Goal: Book appointment/travel/reservation

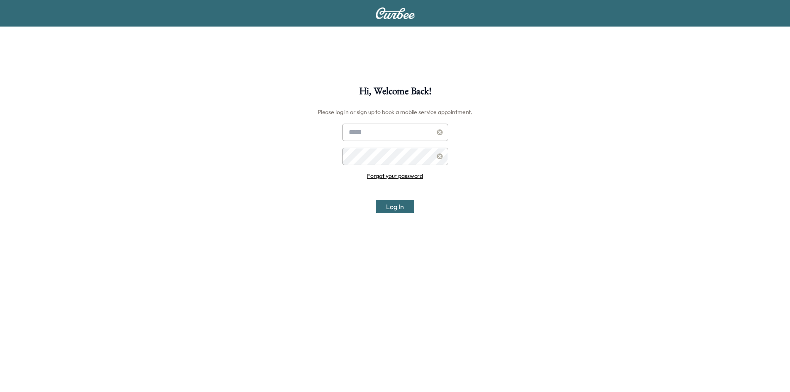
scroll to position [86, 0]
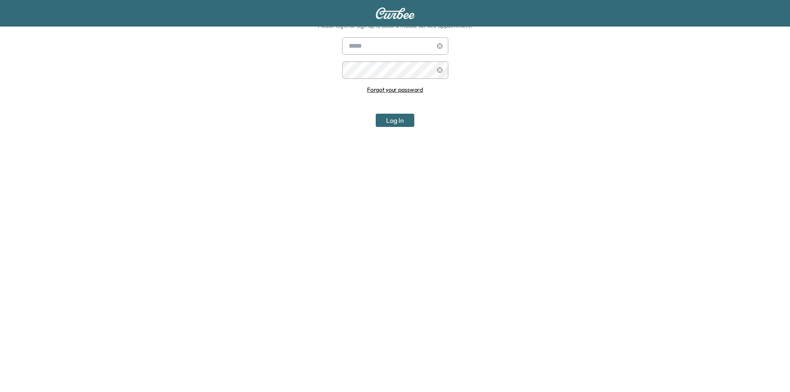
type input "**********"
click at [389, 124] on button "Log In" at bounding box center [395, 120] width 39 height 13
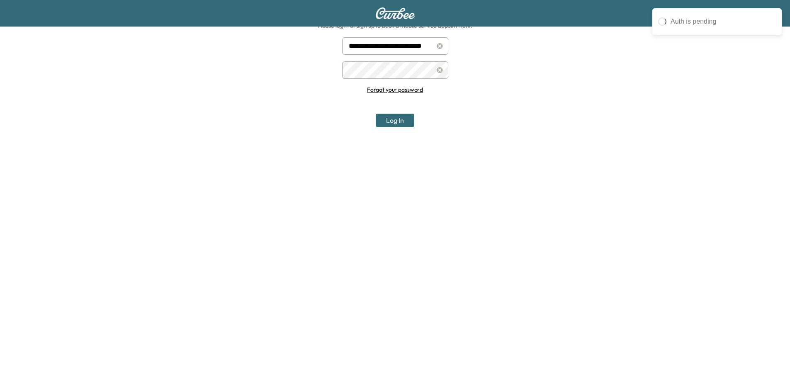
scroll to position [0, 0]
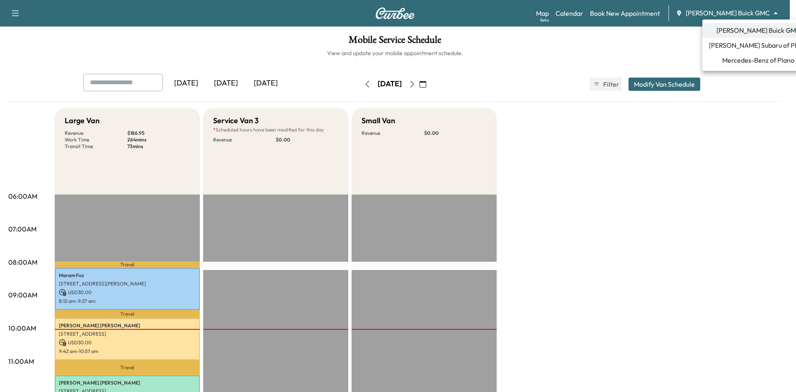
click at [750, 13] on body "Support Log Out Map Beta Calendar Book New Appointment [PERSON_NAME] Buick GMC …" at bounding box center [398, 196] width 796 height 392
click at [727, 63] on span "Mercedes-Benz of Plano" at bounding box center [758, 60] width 72 height 10
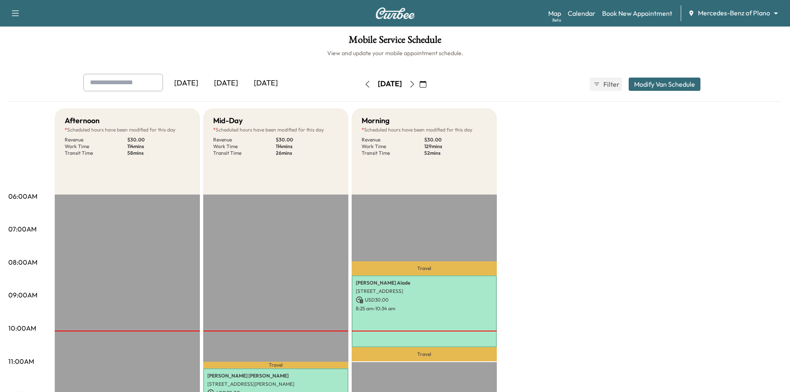
click at [269, 84] on div "[DATE]" at bounding box center [266, 83] width 40 height 19
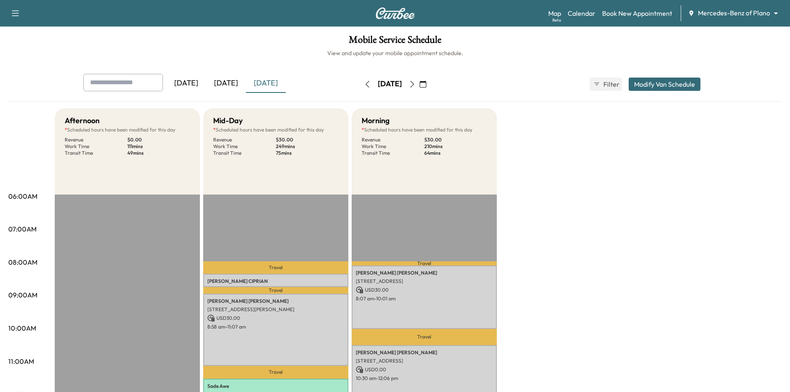
click at [235, 83] on div "[DATE]" at bounding box center [226, 83] width 40 height 19
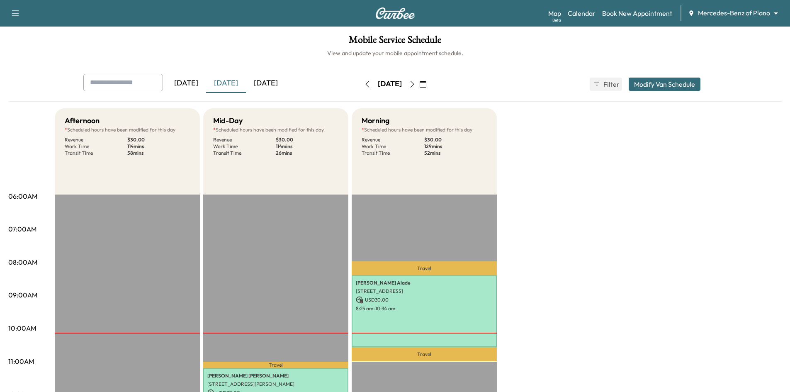
click at [278, 82] on div "[DATE]" at bounding box center [266, 83] width 40 height 19
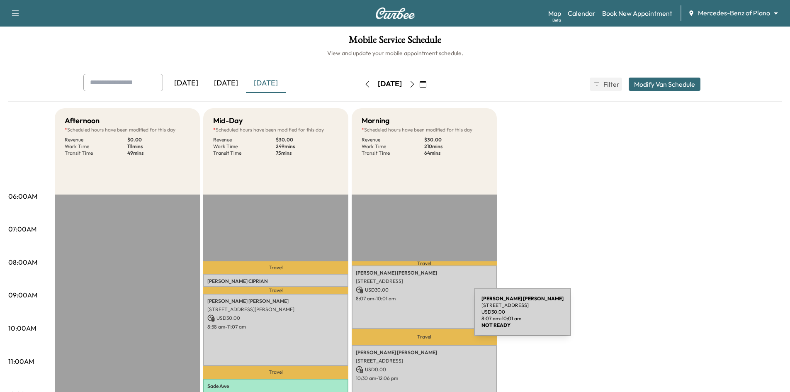
click at [413, 315] on div "Ellen Bertels 6400 Windcrest Drive, #1620, Plano, TX 75024, US USD 30.00 8:07 a…" at bounding box center [424, 296] width 145 height 63
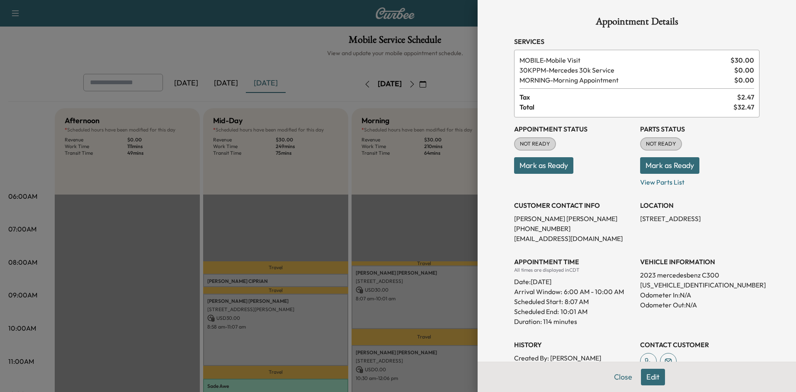
click at [651, 376] on button "Edit" at bounding box center [653, 377] width 24 height 17
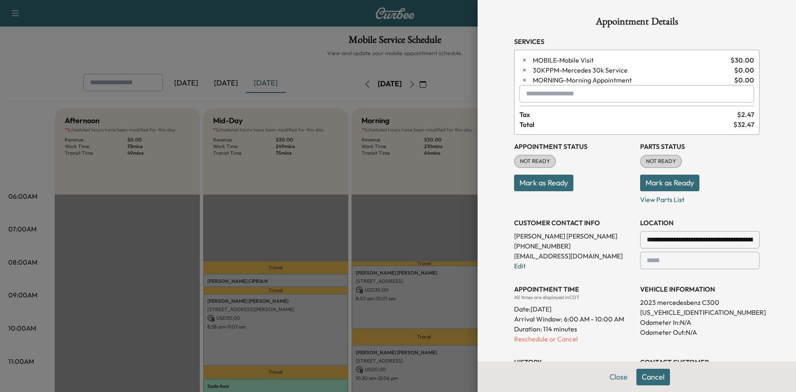
scroll to position [166, 0]
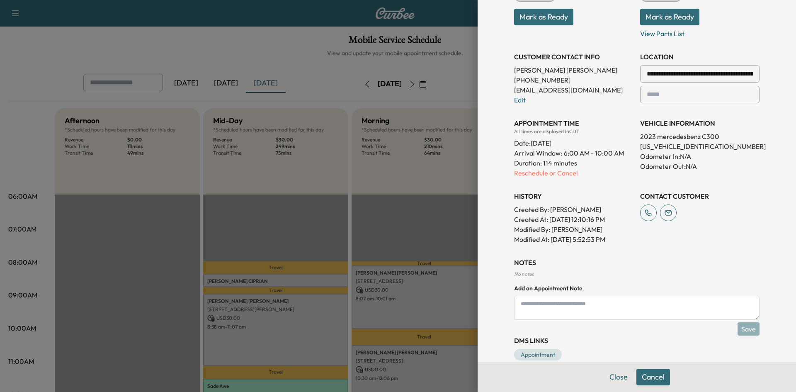
click at [636, 299] on textarea at bounding box center [637, 308] width 246 height 24
click at [645, 305] on textarea "**********" at bounding box center [637, 308] width 246 height 24
paste textarea "**********"
click at [676, 304] on textarea "**********" at bounding box center [637, 308] width 246 height 24
paste textarea "**********"
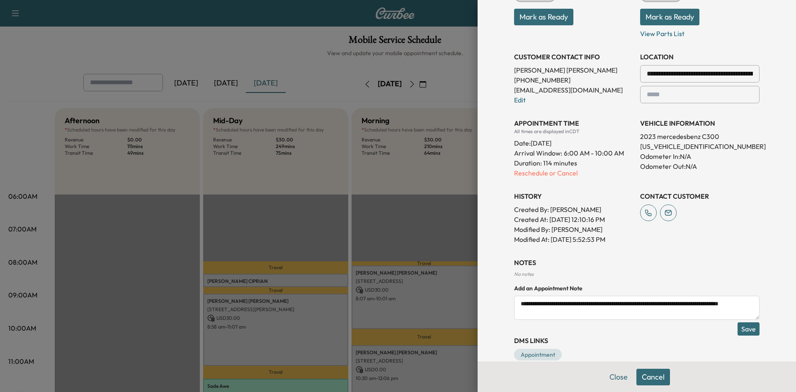
scroll to position [5, 0]
type textarea "**********"
click at [739, 330] on button "Save" at bounding box center [749, 328] width 22 height 13
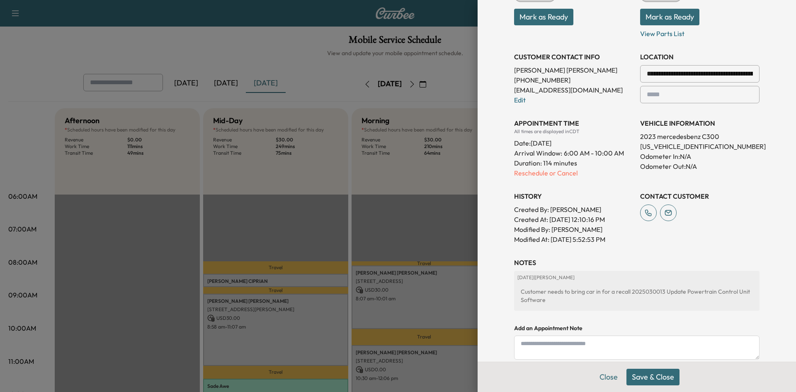
click at [652, 384] on button "Save & Close" at bounding box center [653, 377] width 53 height 17
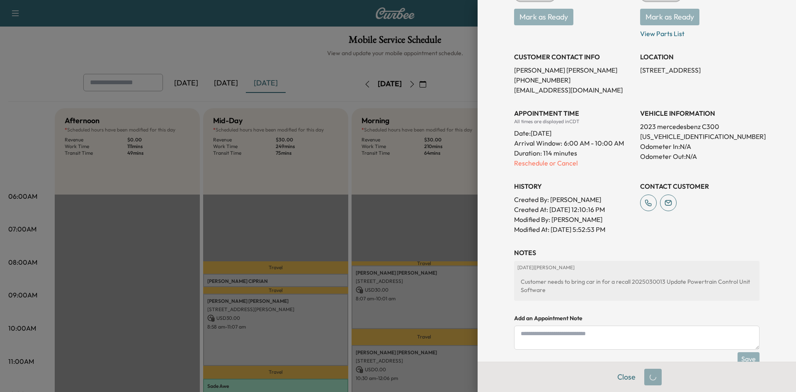
click at [654, 378] on div "Close" at bounding box center [637, 377] width 319 height 30
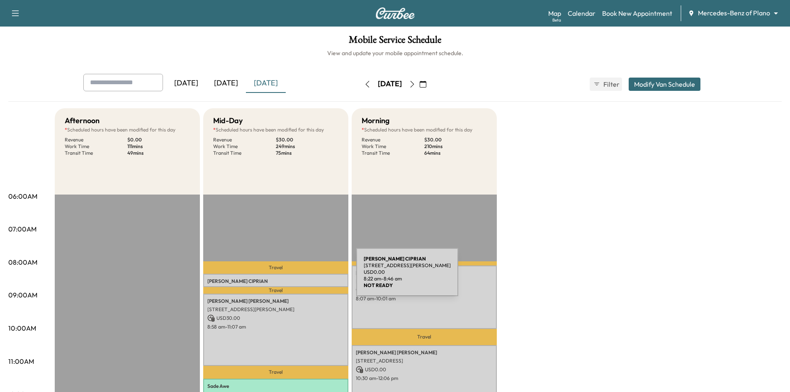
click at [294, 278] on p "WILSON CIPRIAN" at bounding box center [275, 281] width 137 height 7
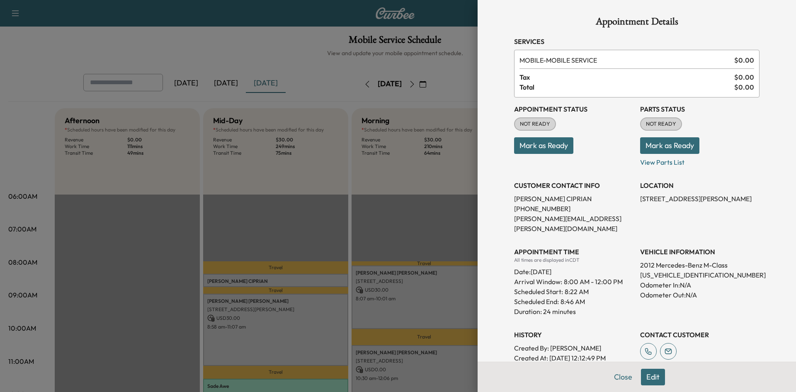
drag, startPoint x: 299, startPoint y: 244, endPoint x: 290, endPoint y: 176, distance: 68.2
click at [300, 242] on div at bounding box center [398, 196] width 796 height 392
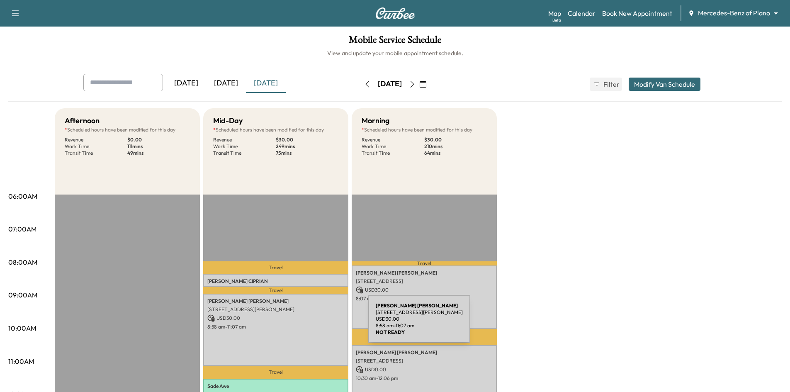
click at [306, 324] on p "8:58 am - 11:07 am" at bounding box center [275, 326] width 137 height 7
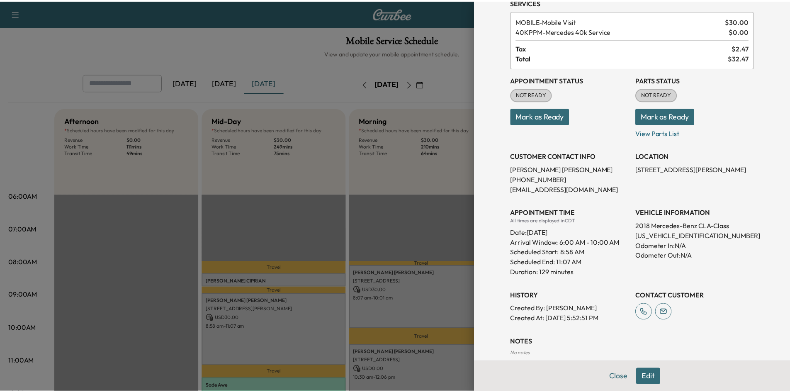
scroll to position [0, 0]
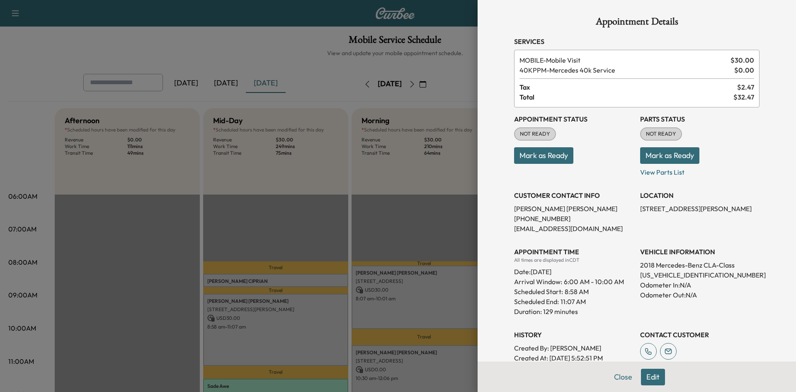
click at [286, 55] on div at bounding box center [398, 196] width 796 height 392
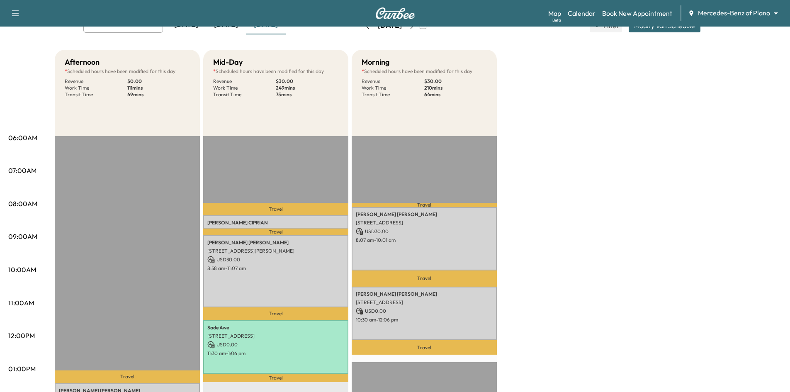
scroll to position [124, 0]
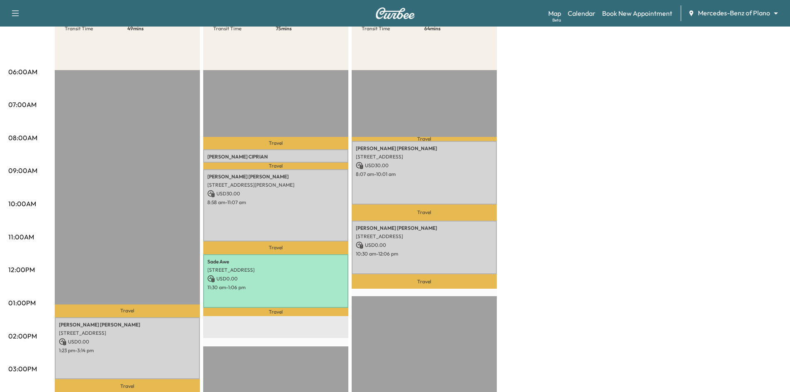
click at [225, 7] on div "Support Log Out Map Beta Calendar Book New Appointment Mercedes-Benz of Plano *…" at bounding box center [395, 13] width 790 height 27
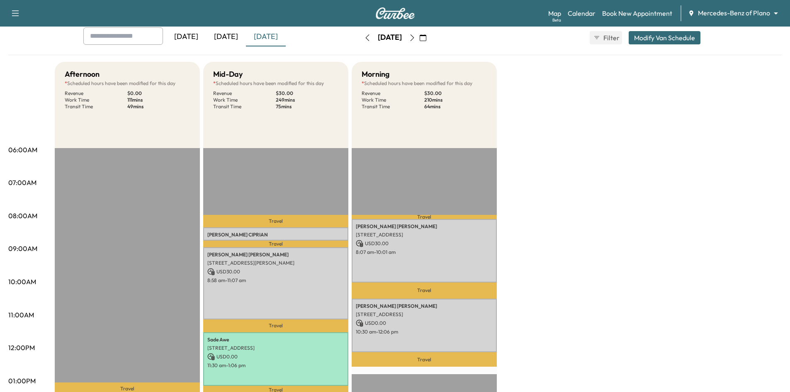
scroll to position [0, 0]
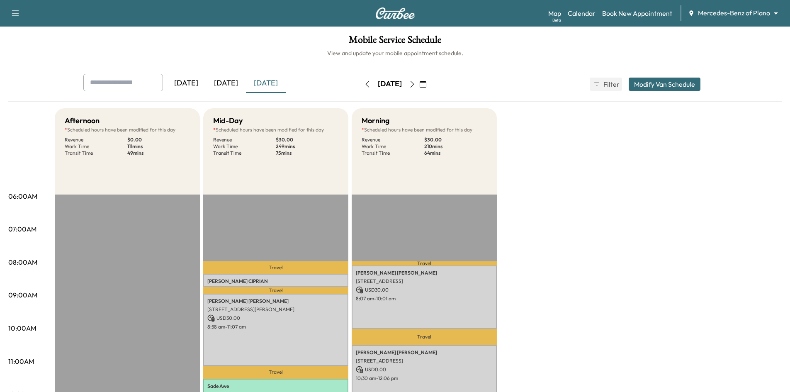
click at [236, 85] on div "[DATE]" at bounding box center [226, 83] width 40 height 19
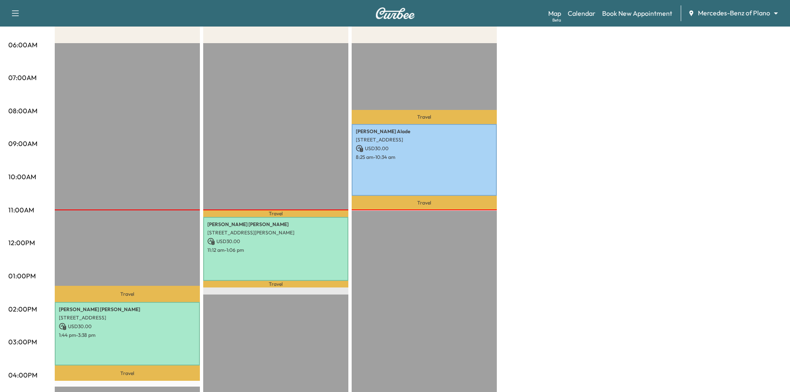
scroll to position [249, 0]
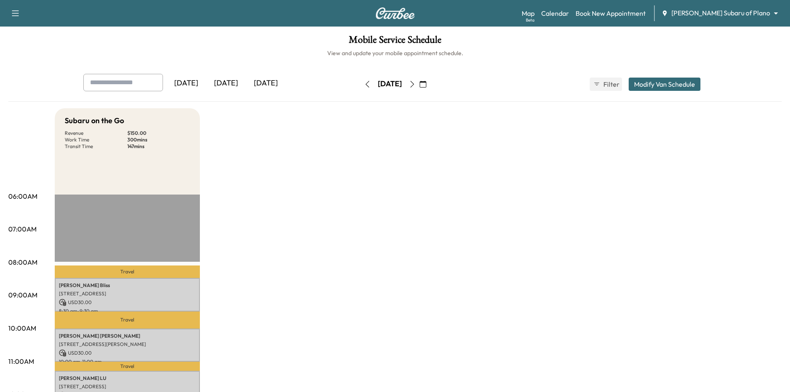
click at [416, 84] on icon "button" at bounding box center [412, 84] width 7 height 7
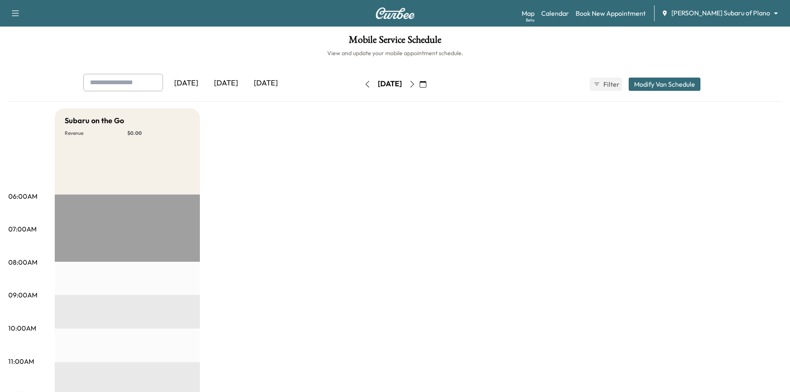
click at [224, 79] on div "[DATE]" at bounding box center [226, 83] width 40 height 19
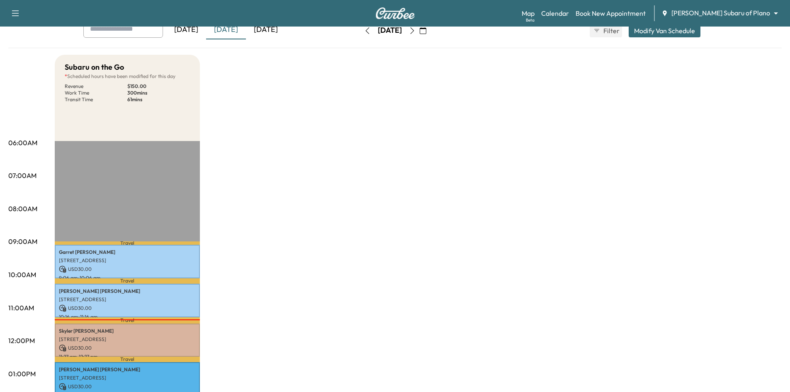
scroll to position [124, 0]
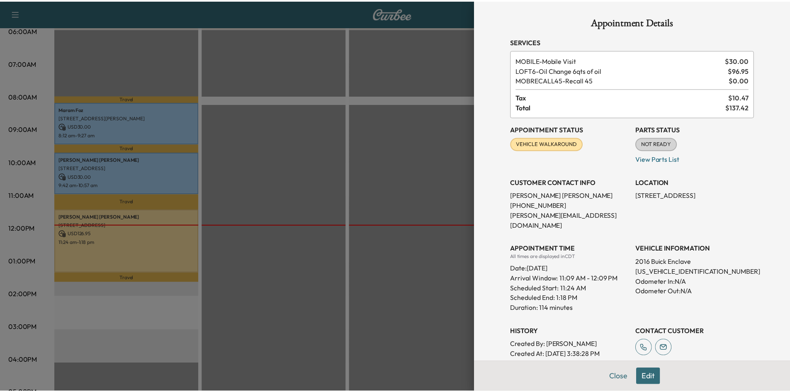
scroll to position [86, 0]
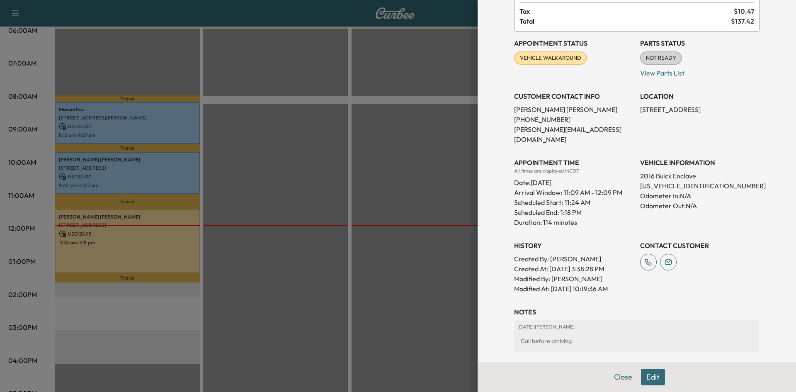
click at [341, 108] on div at bounding box center [398, 196] width 796 height 392
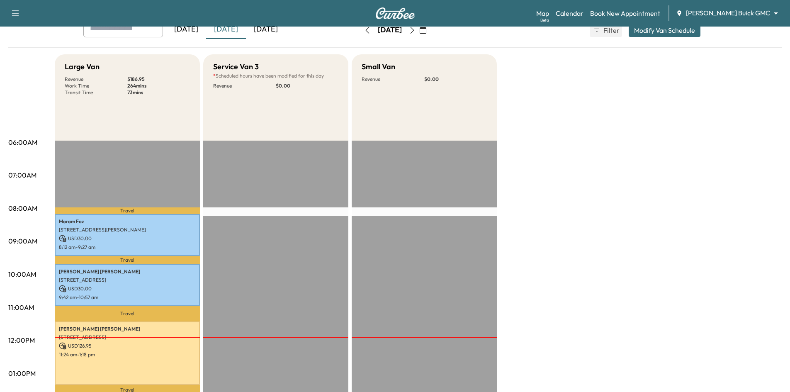
scroll to position [0, 0]
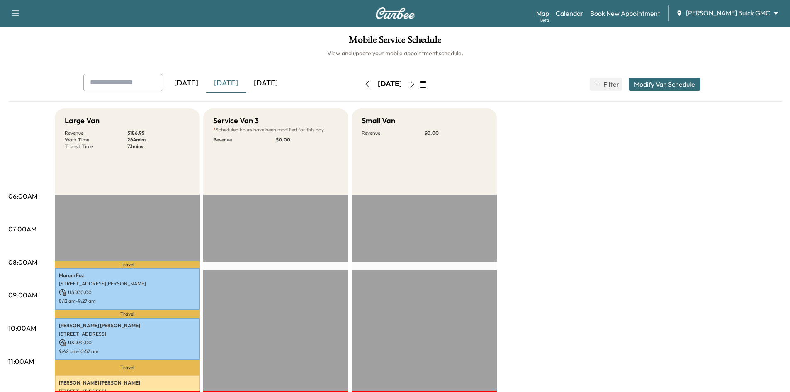
click at [426, 83] on icon "button" at bounding box center [423, 84] width 7 height 7
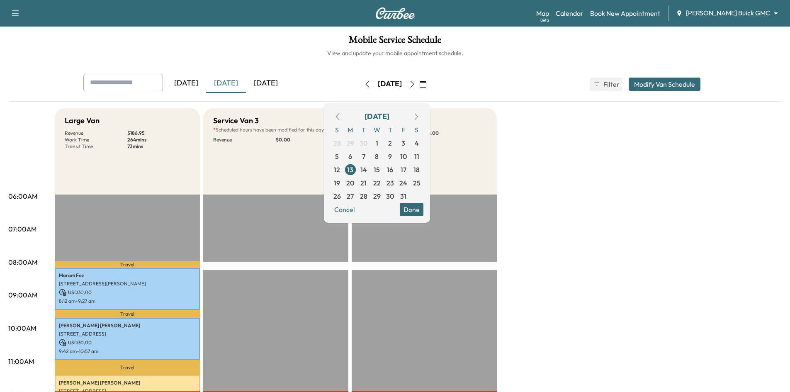
click at [380, 168] on span "15" at bounding box center [377, 170] width 6 height 10
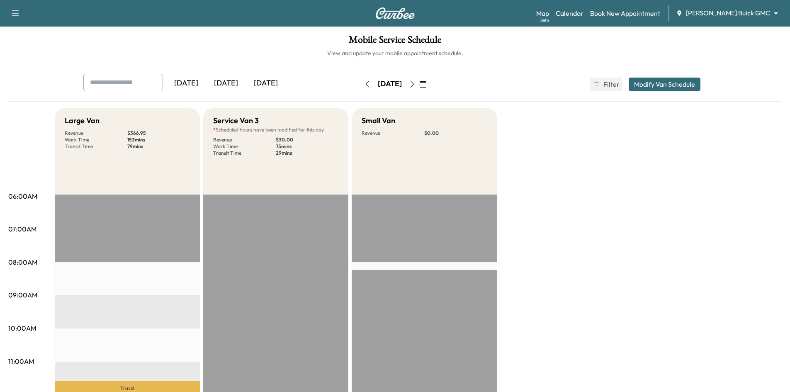
scroll to position [166, 0]
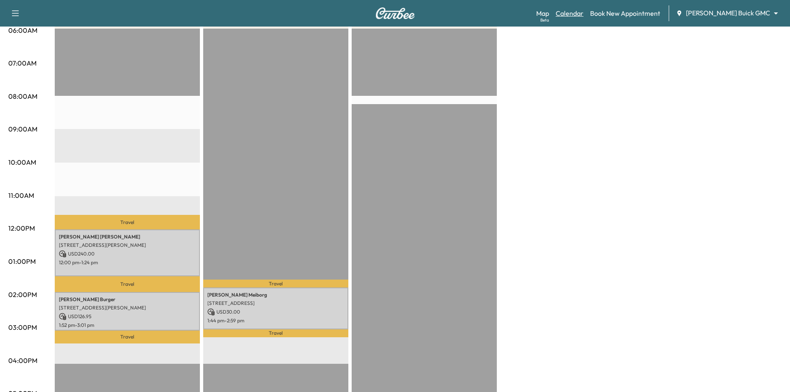
click at [584, 10] on link "Calendar" at bounding box center [570, 13] width 28 height 10
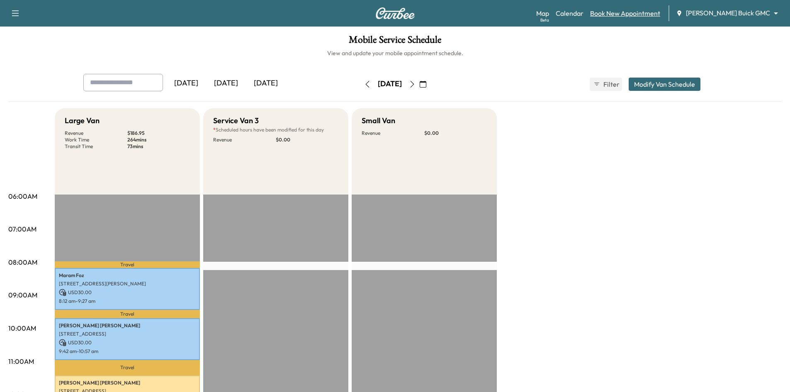
click at [633, 11] on link "Book New Appointment" at bounding box center [625, 13] width 70 height 10
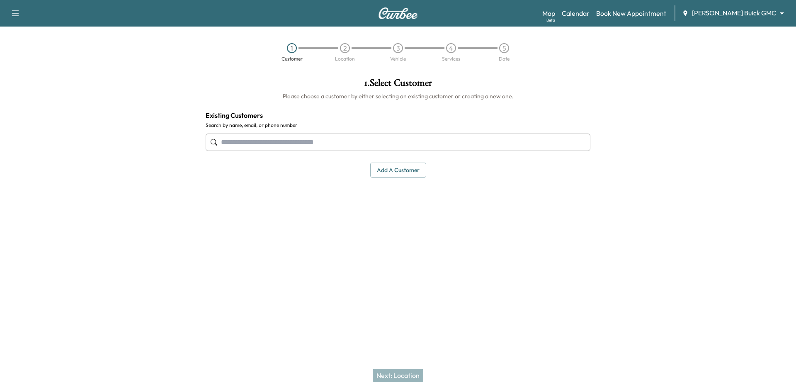
click at [458, 143] on input "text" at bounding box center [398, 142] width 385 height 17
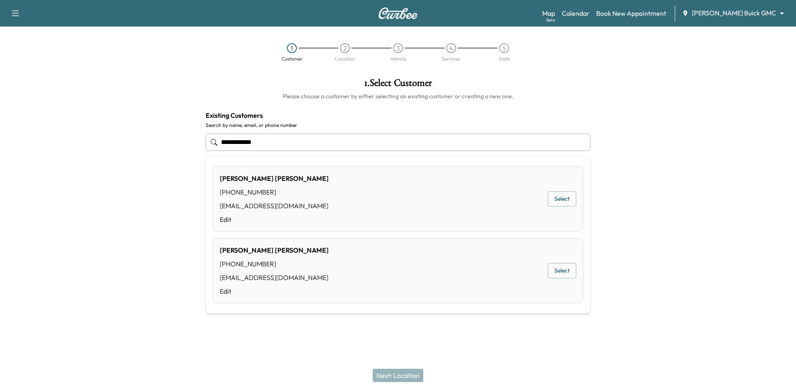
click at [562, 202] on button "Select" at bounding box center [562, 198] width 29 height 15
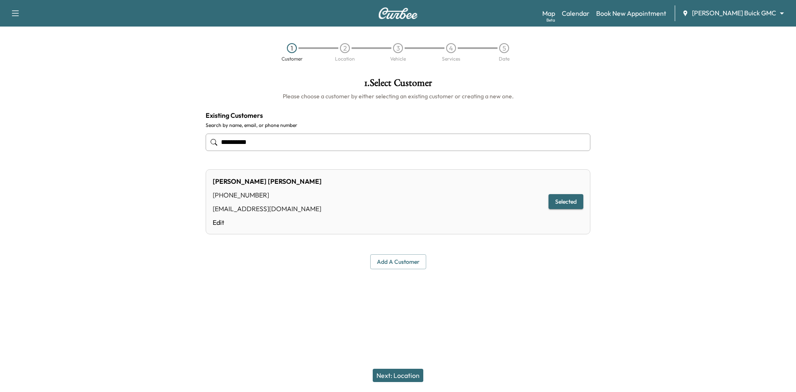
type input "**********"
click at [398, 373] on button "Next: Location" at bounding box center [398, 375] width 51 height 13
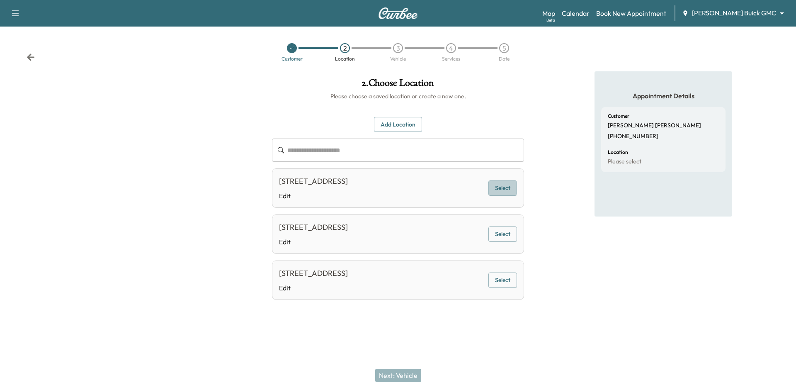
click at [496, 192] on button "Select" at bounding box center [503, 187] width 29 height 15
click at [411, 377] on button "Next: Vehicle" at bounding box center [398, 375] width 46 height 13
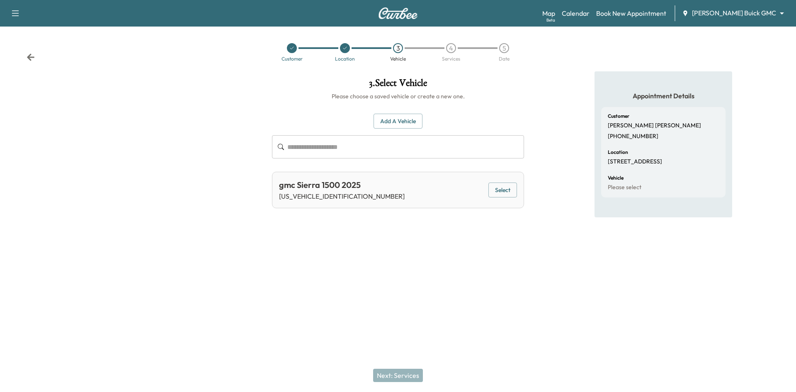
click at [503, 191] on button "Select" at bounding box center [503, 189] width 29 height 15
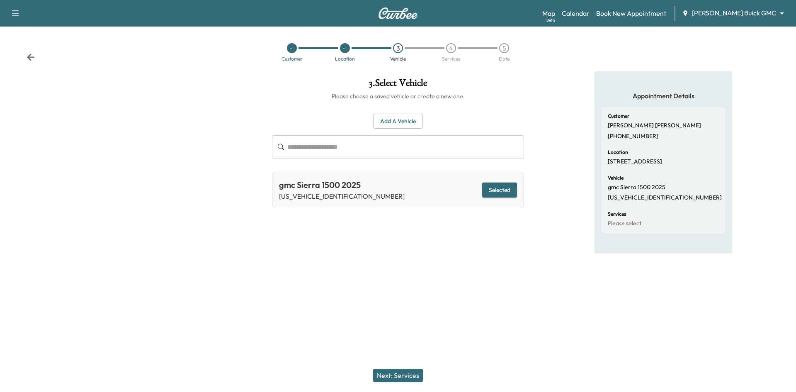
click at [405, 375] on button "Next: Services" at bounding box center [398, 375] width 50 height 13
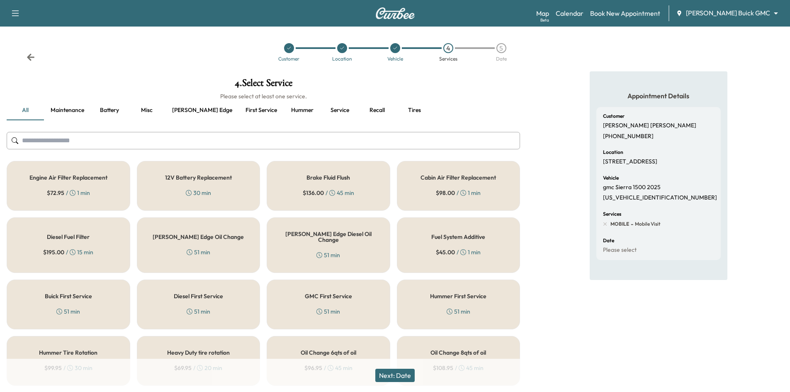
click at [306, 312] on div "GMC First Service 51 min" at bounding box center [329, 305] width 124 height 50
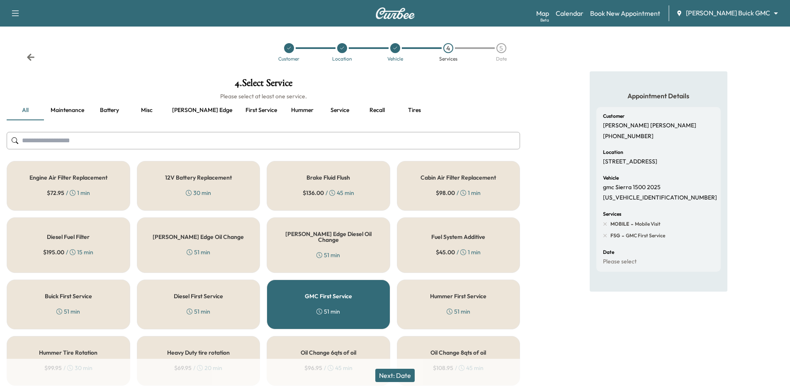
click at [402, 377] on button "Next: Date" at bounding box center [394, 375] width 39 height 13
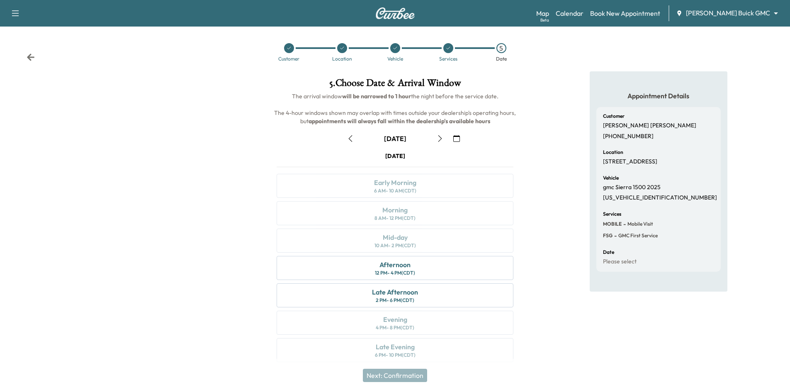
click at [440, 137] on icon "button" at bounding box center [440, 138] width 4 height 7
click at [441, 136] on icon "button" at bounding box center [440, 138] width 7 height 7
click at [436, 141] on button "button" at bounding box center [440, 138] width 14 height 13
click at [351, 140] on icon "button" at bounding box center [350, 138] width 7 height 7
click at [433, 182] on div "Early Morning 6 AM - 10 AM (CDT)" at bounding box center [395, 186] width 237 height 24
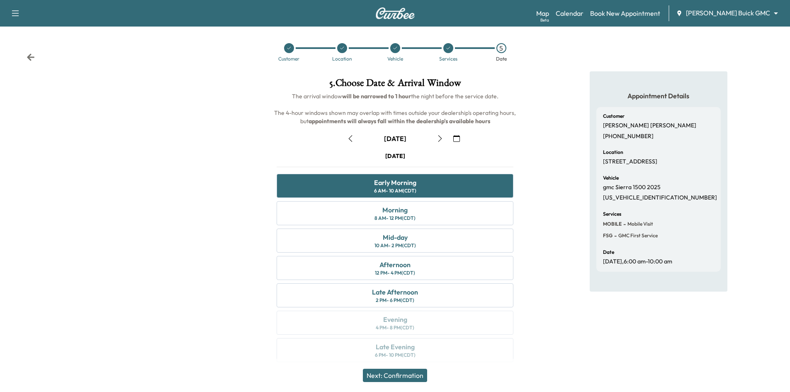
drag, startPoint x: 407, startPoint y: 377, endPoint x: 488, endPoint y: 342, distance: 87.9
click at [408, 377] on button "Next: Confirmation" at bounding box center [395, 375] width 64 height 13
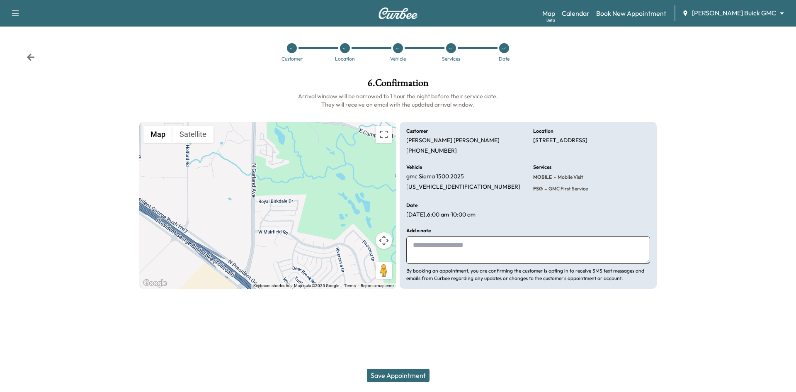
click at [416, 377] on button "Save Appointment" at bounding box center [398, 375] width 63 height 13
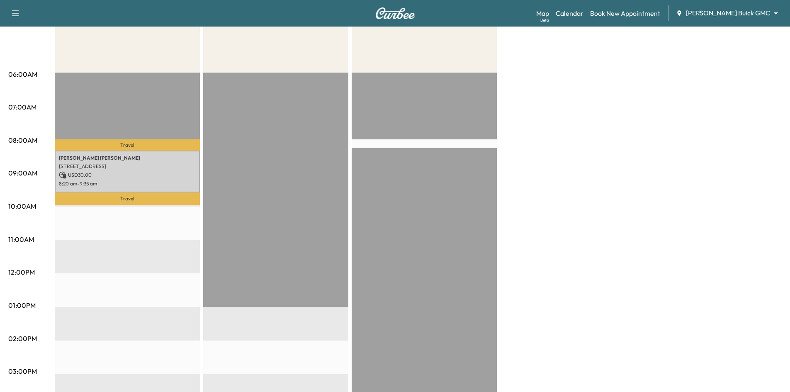
scroll to position [41, 0]
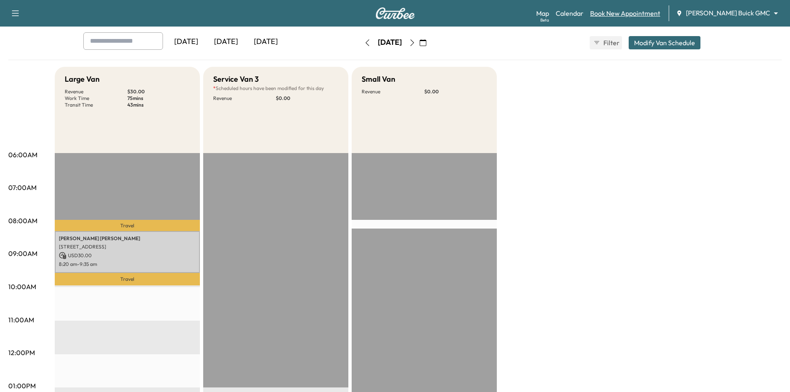
click at [654, 9] on link "Book New Appointment" at bounding box center [625, 13] width 70 height 10
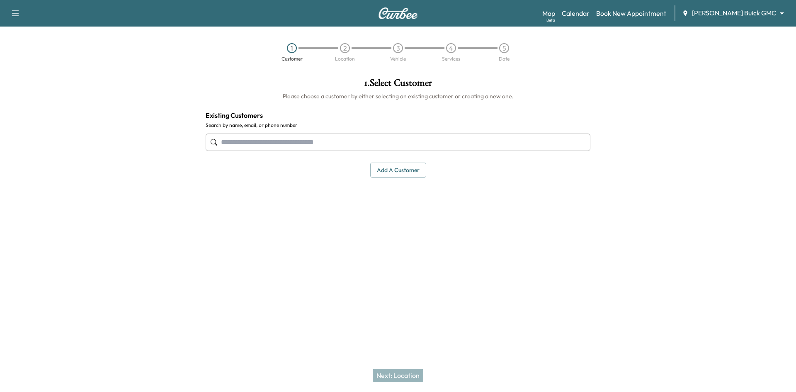
click at [461, 143] on input "text" at bounding box center [398, 142] width 385 height 17
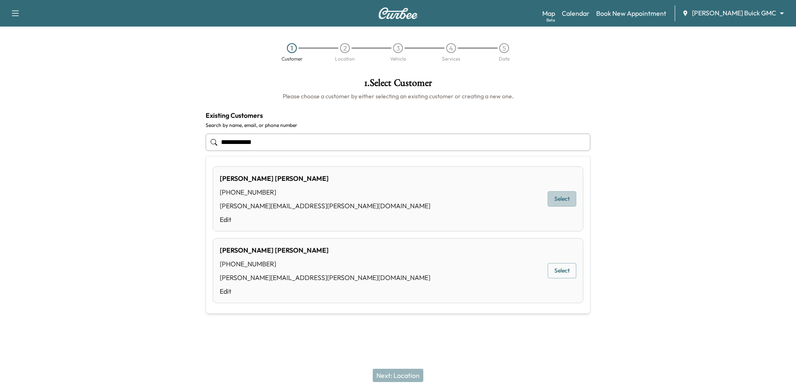
click at [568, 204] on button "Select" at bounding box center [562, 198] width 29 height 15
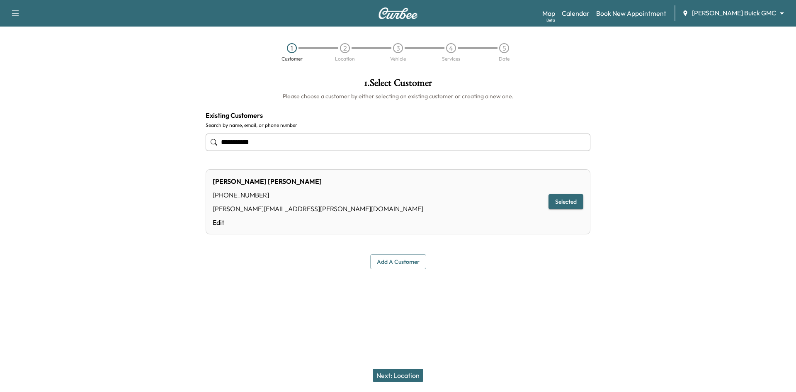
type input "**********"
click at [384, 379] on button "Next: Location" at bounding box center [398, 375] width 51 height 13
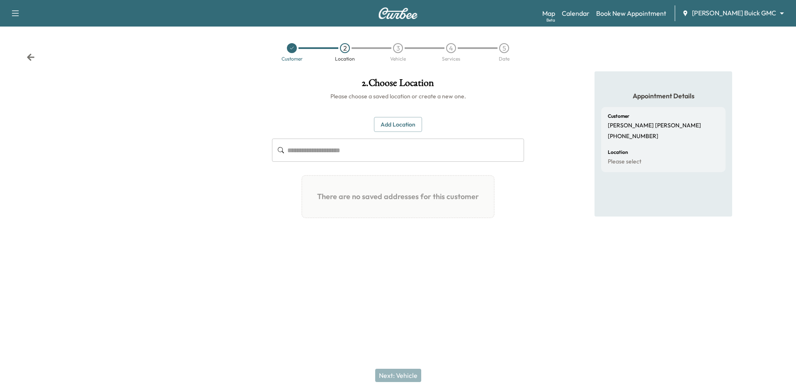
click at [411, 125] on button "Add Location" at bounding box center [398, 124] width 48 height 15
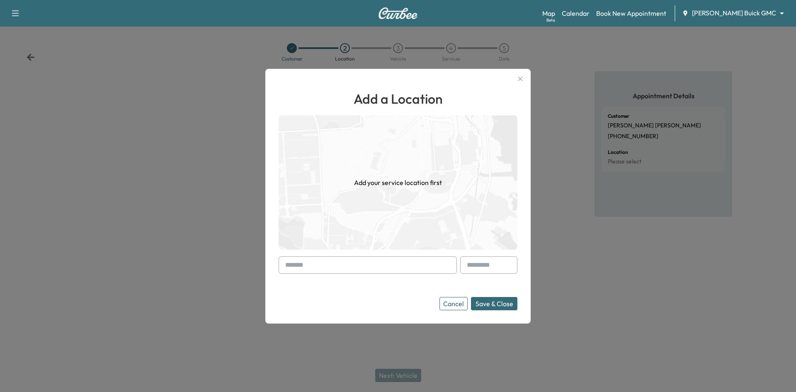
click at [358, 268] on input "text" at bounding box center [368, 264] width 178 height 17
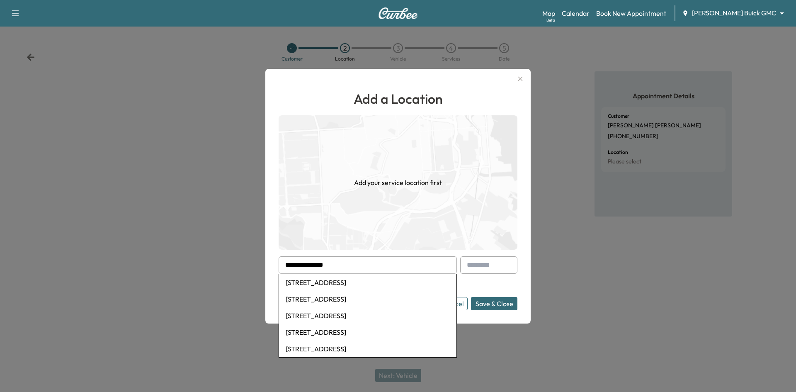
click at [371, 281] on li "4121 Stanford Avenue, Dallas, TX, USA" at bounding box center [367, 282] width 177 height 17
type input "**********"
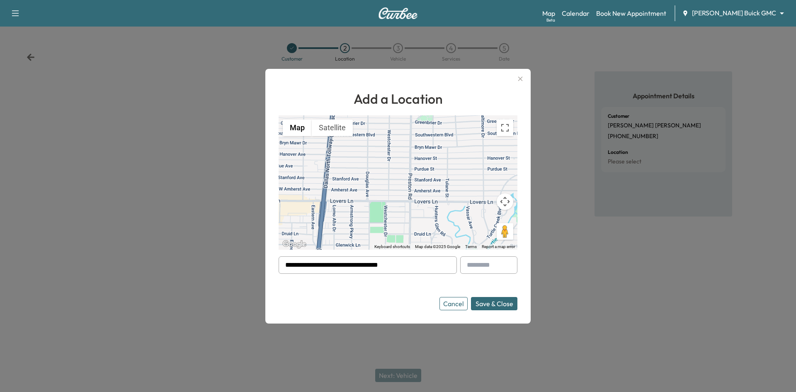
click at [478, 306] on button "Save & Close" at bounding box center [494, 303] width 46 height 13
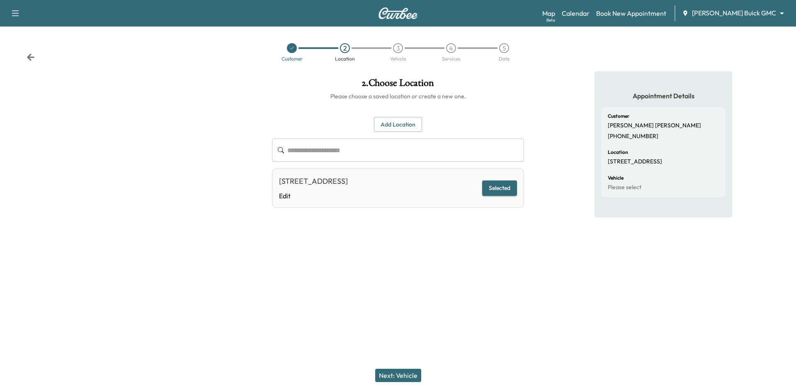
click at [401, 381] on button "Next: Vehicle" at bounding box center [398, 375] width 46 height 13
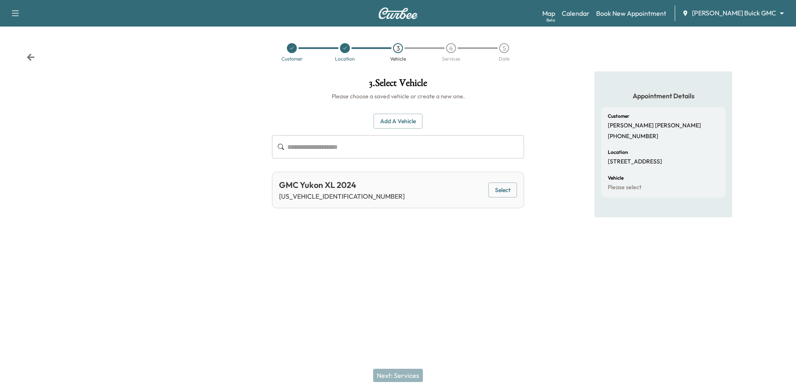
click at [514, 190] on button "Select" at bounding box center [503, 189] width 29 height 15
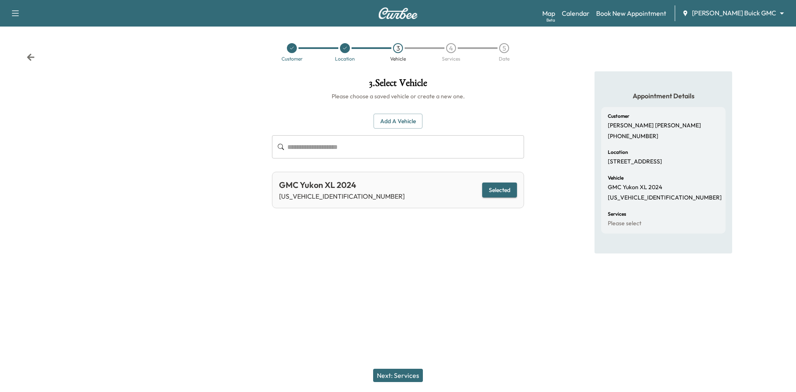
click at [401, 378] on button "Next: Services" at bounding box center [398, 375] width 50 height 13
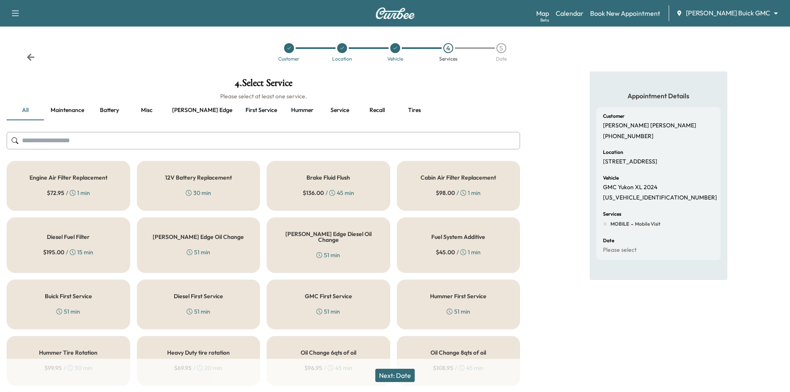
click at [192, 108] on button "Ewing edge" at bounding box center [201, 110] width 73 height 20
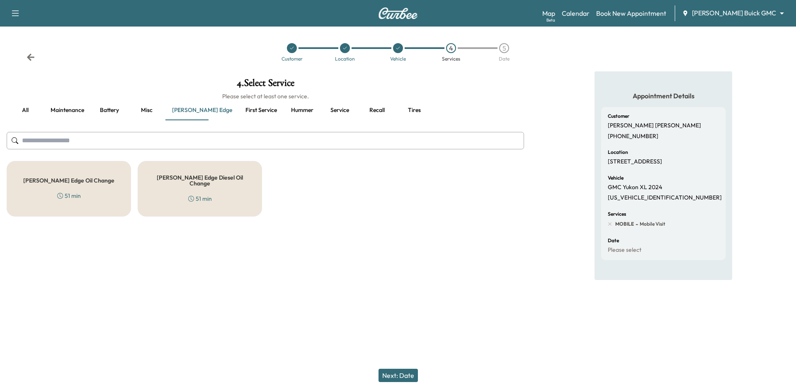
click at [121, 196] on div "Ewing Edge Oil Change 51 min" at bounding box center [69, 189] width 124 height 56
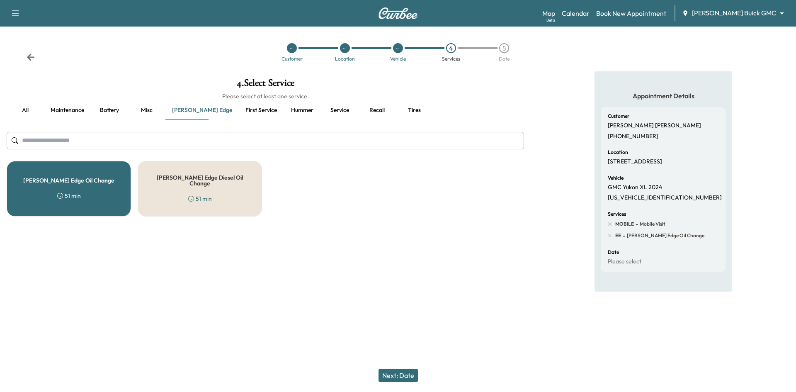
click at [389, 376] on button "Next: Date" at bounding box center [398, 375] width 39 height 13
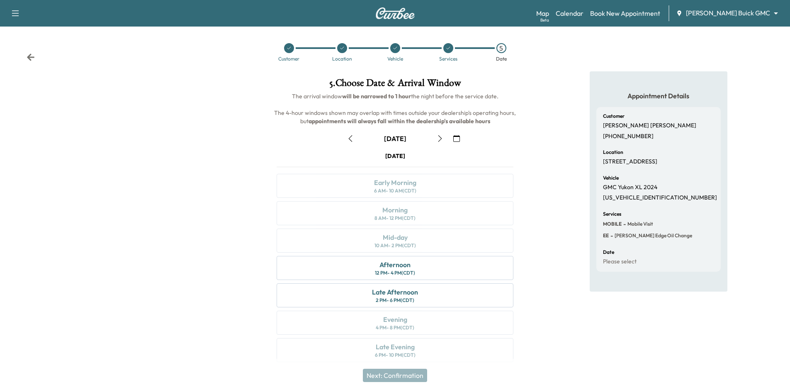
click at [289, 53] on div at bounding box center [289, 48] width 10 height 10
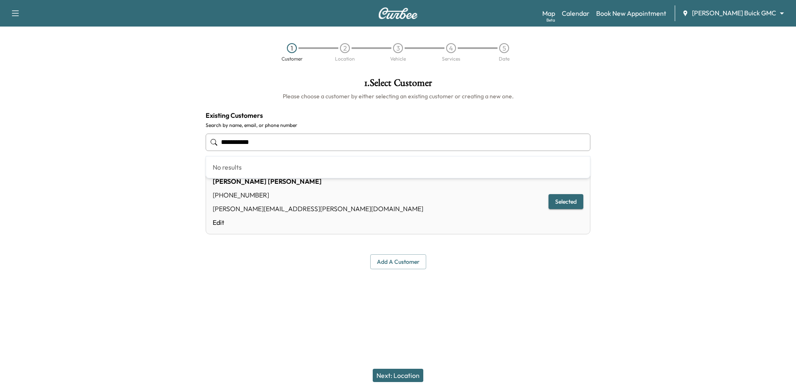
drag, startPoint x: 294, startPoint y: 145, endPoint x: 160, endPoint y: 149, distance: 134.4
click at [143, 149] on div "**********" at bounding box center [398, 173] width 796 height 204
type input "*********"
drag, startPoint x: 226, startPoint y: 136, endPoint x: 149, endPoint y: 138, distance: 76.7
click at [149, 138] on div "**********" at bounding box center [398, 173] width 796 height 204
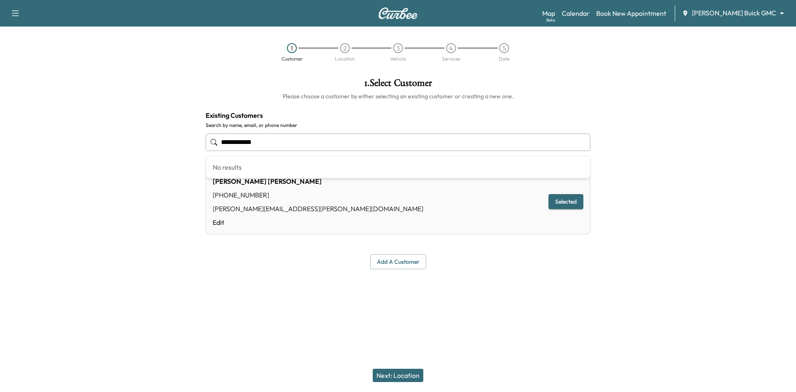
type input "**********"
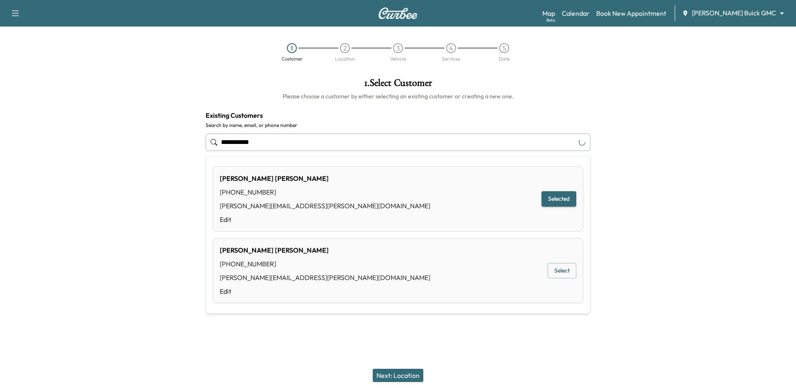
drag, startPoint x: 224, startPoint y: 150, endPoint x: 182, endPoint y: 148, distance: 41.5
click at [185, 151] on div "**********" at bounding box center [398, 173] width 796 height 204
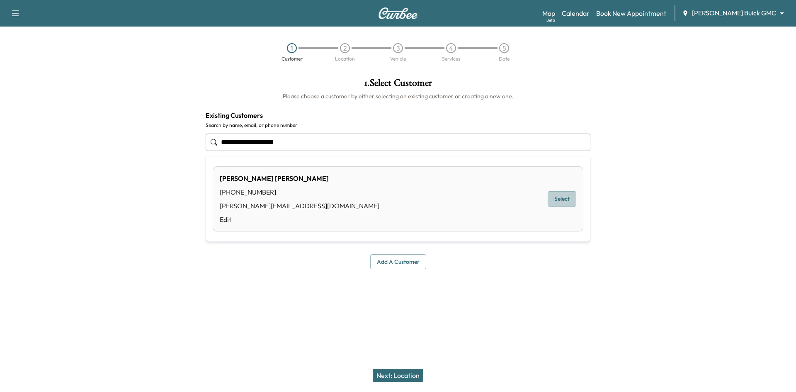
click at [557, 198] on button "Select" at bounding box center [562, 198] width 29 height 15
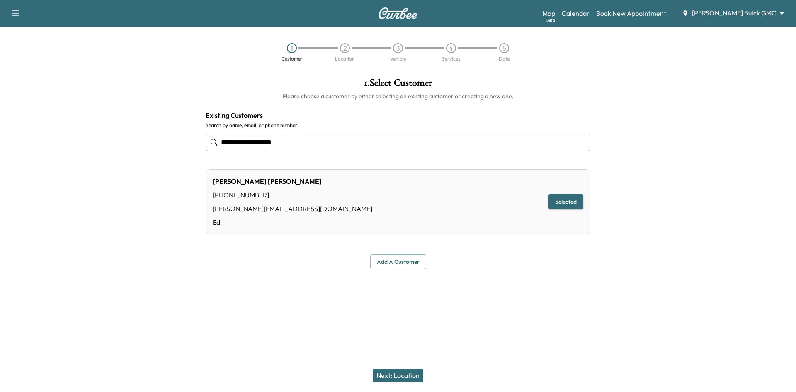
type input "**********"
click at [396, 374] on button "Next: Location" at bounding box center [398, 375] width 51 height 13
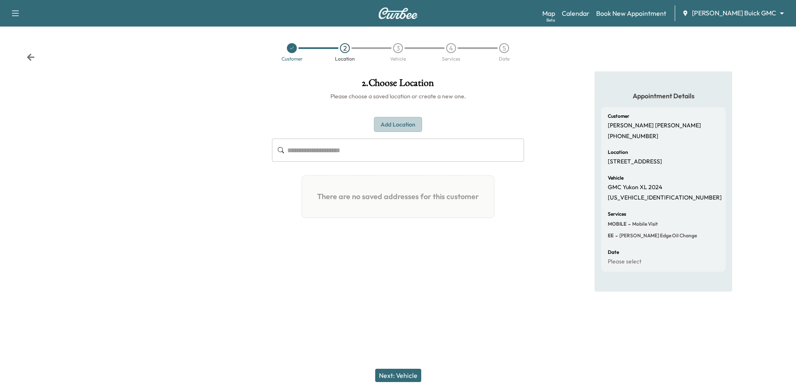
click at [413, 126] on button "Add Location" at bounding box center [398, 124] width 48 height 15
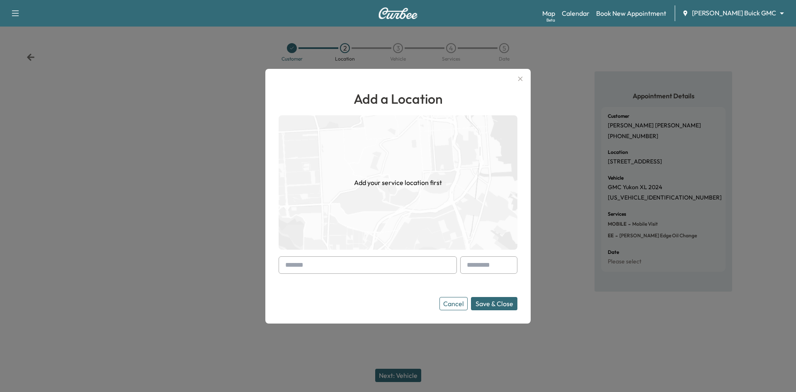
click at [390, 263] on input "text" at bounding box center [368, 264] width 178 height 17
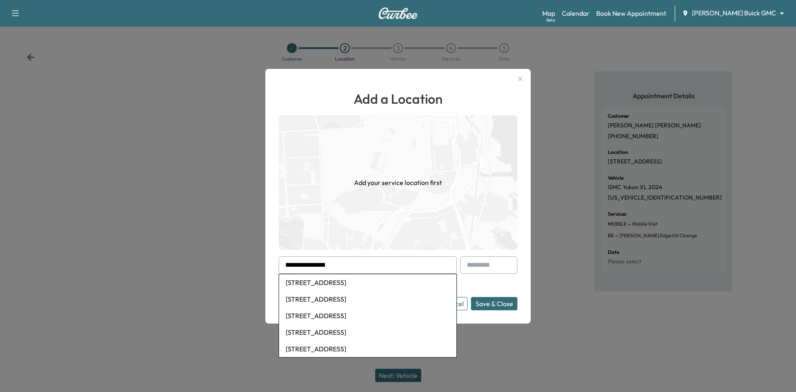
click at [365, 286] on li "3162 Bainbridge Lane, Frisco, TX, USA" at bounding box center [367, 282] width 177 height 17
type input "**********"
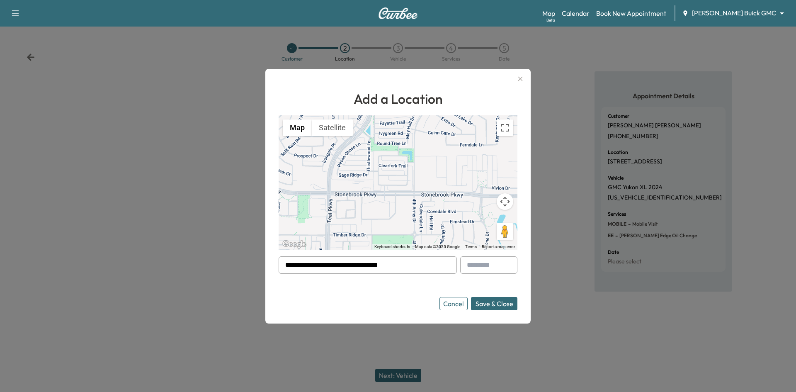
click at [487, 305] on button "Save & Close" at bounding box center [494, 303] width 46 height 13
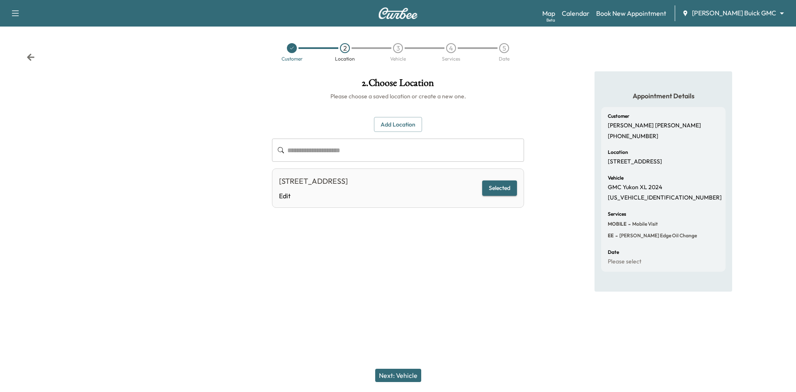
click at [396, 375] on button "Next: Vehicle" at bounding box center [398, 375] width 46 height 13
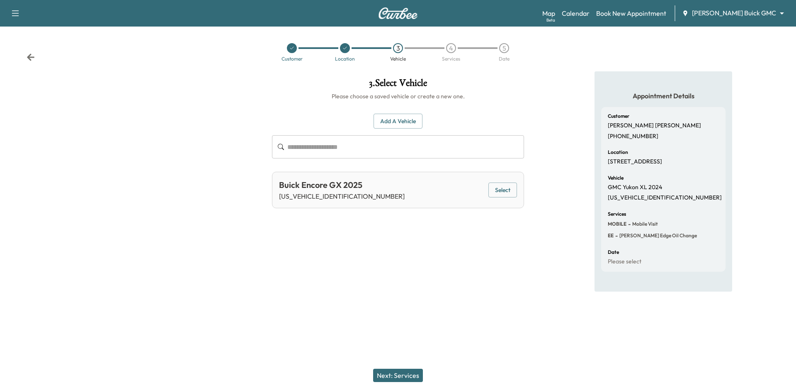
click at [504, 191] on button "Select" at bounding box center [503, 189] width 29 height 15
click at [406, 372] on button "Next: Services" at bounding box center [398, 375] width 50 height 13
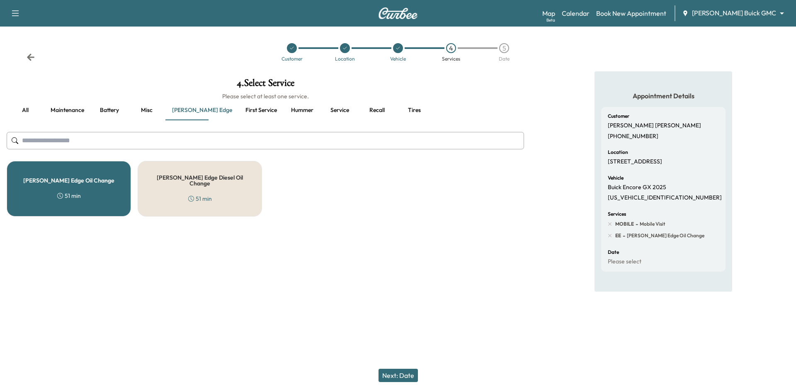
click at [99, 177] on h5 "Ewing Edge Oil Change" at bounding box center [68, 180] width 91 height 6
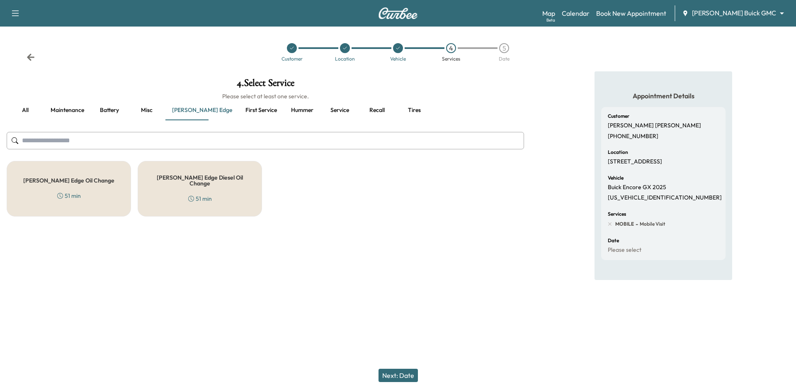
click at [239, 112] on button "First service" at bounding box center [261, 110] width 45 height 20
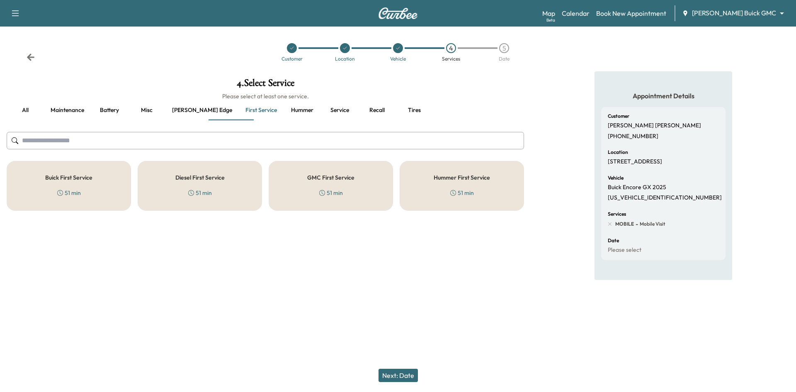
drag, startPoint x: 88, startPoint y: 186, endPoint x: 92, endPoint y: 185, distance: 4.3
click at [91, 185] on div "Buick First Service 51 min" at bounding box center [69, 186] width 124 height 50
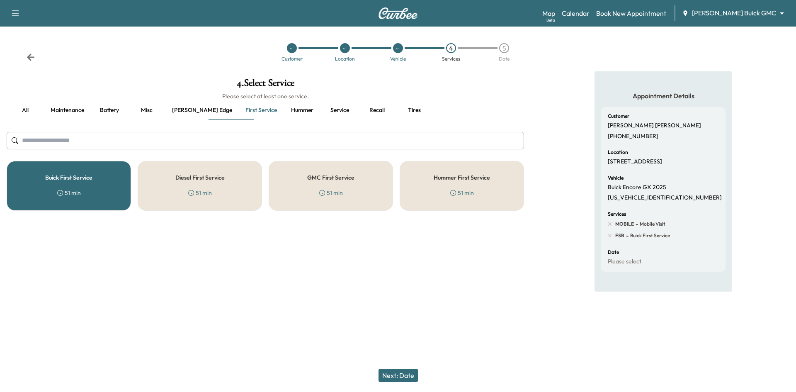
click at [399, 374] on button "Next: Date" at bounding box center [398, 375] width 39 height 13
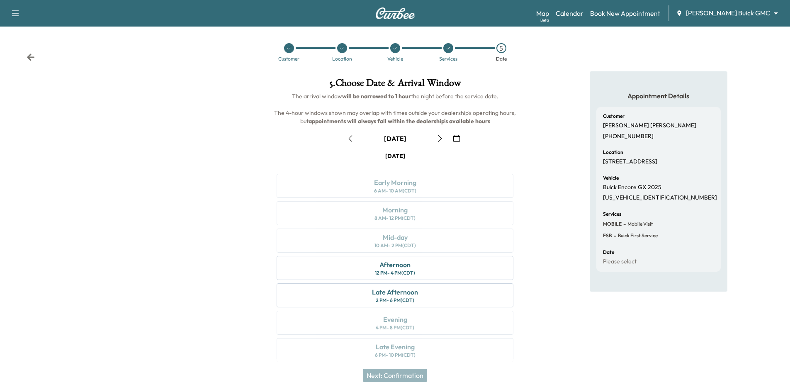
click at [438, 138] on icon "button" at bounding box center [440, 138] width 7 height 7
click at [438, 141] on icon "button" at bounding box center [440, 138] width 7 height 7
click at [354, 138] on button "button" at bounding box center [350, 138] width 14 height 13
click at [584, 16] on link "Calendar" at bounding box center [570, 13] width 28 height 10
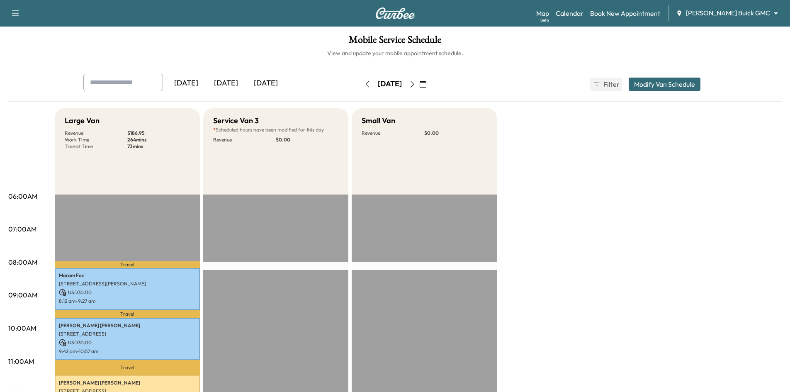
click at [273, 82] on div "[DATE]" at bounding box center [266, 83] width 40 height 19
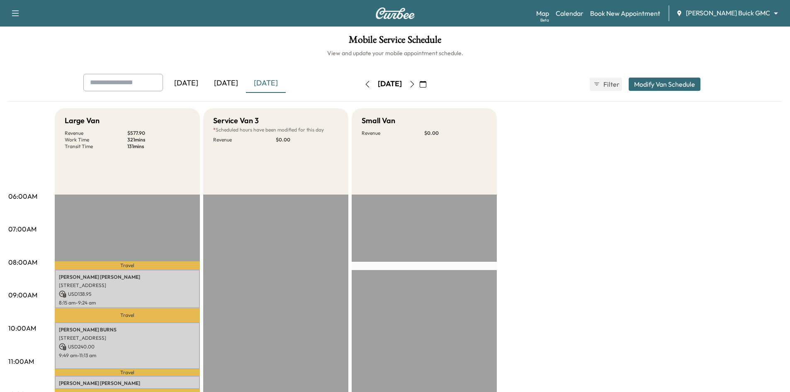
click at [416, 85] on icon "button" at bounding box center [412, 84] width 7 height 7
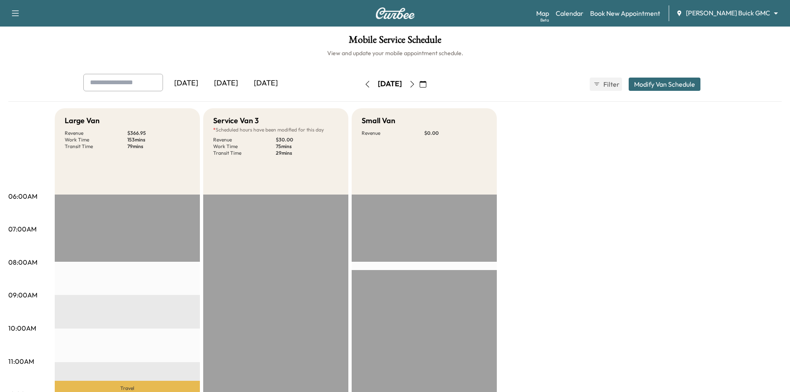
click at [416, 84] on icon "button" at bounding box center [412, 84] width 7 height 7
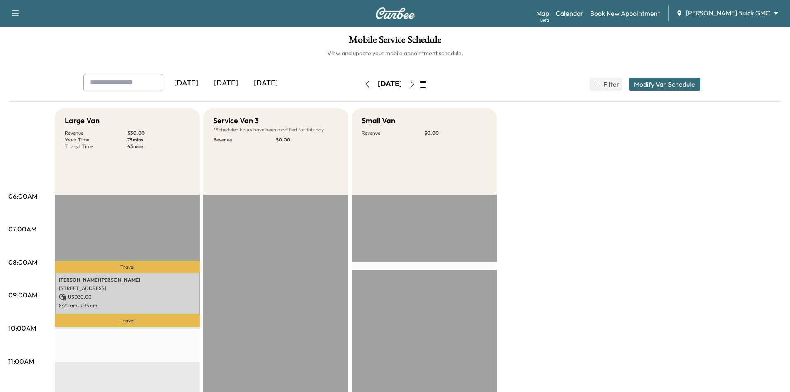
click at [272, 82] on div "[DATE]" at bounding box center [266, 83] width 40 height 19
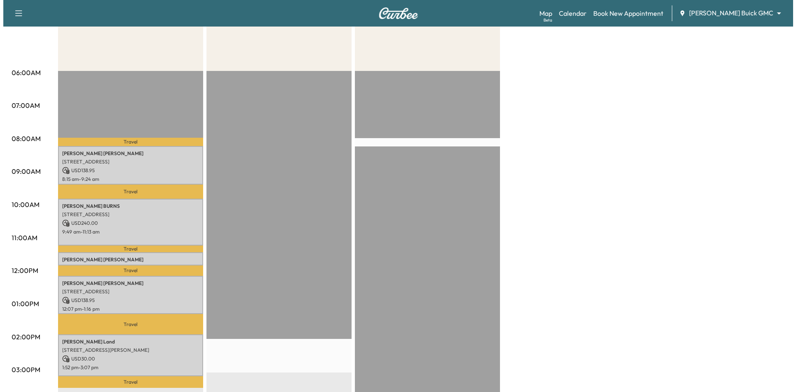
scroll to position [124, 0]
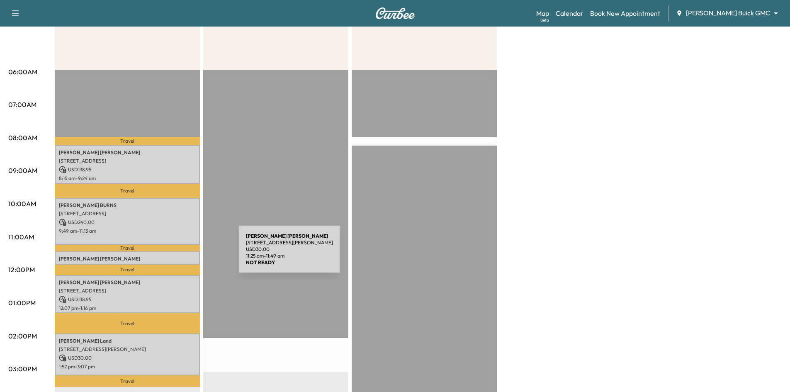
click at [176, 255] on p "Vickie Jones-johnson" at bounding box center [127, 258] width 137 height 7
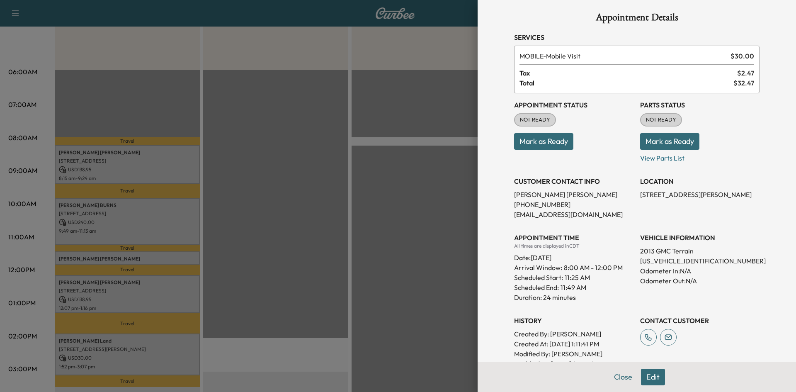
scroll to position [0, 0]
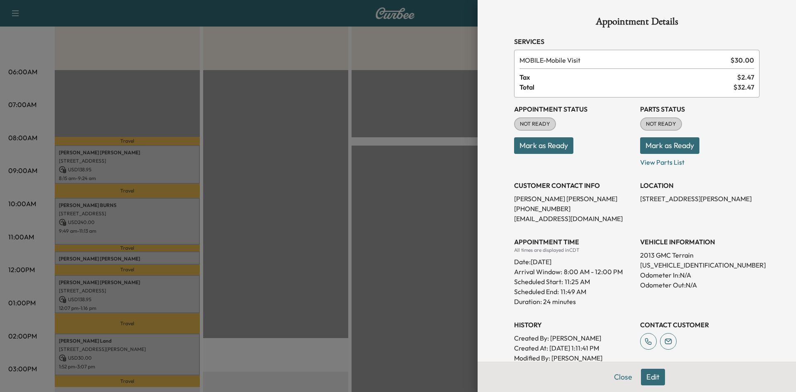
click at [324, 147] on div at bounding box center [398, 196] width 796 height 392
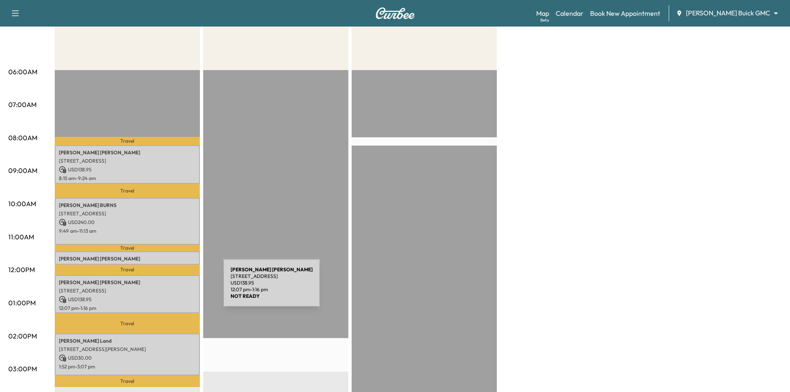
click at [161, 289] on p "1718 Trinity Valley Dr, Carrollton, TX 75006, USA" at bounding box center [127, 290] width 137 height 7
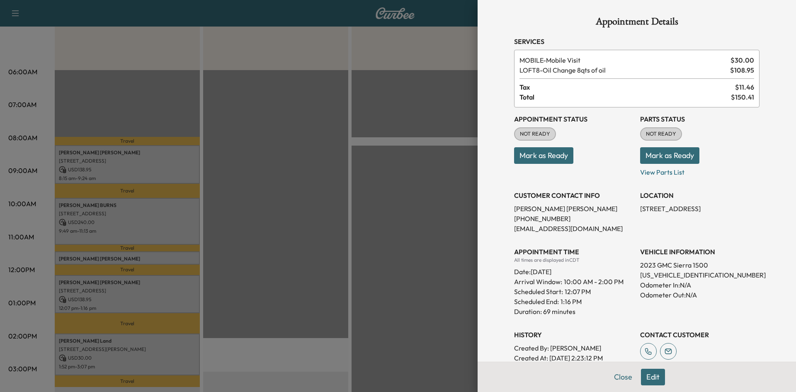
click at [317, 141] on div at bounding box center [398, 196] width 796 height 392
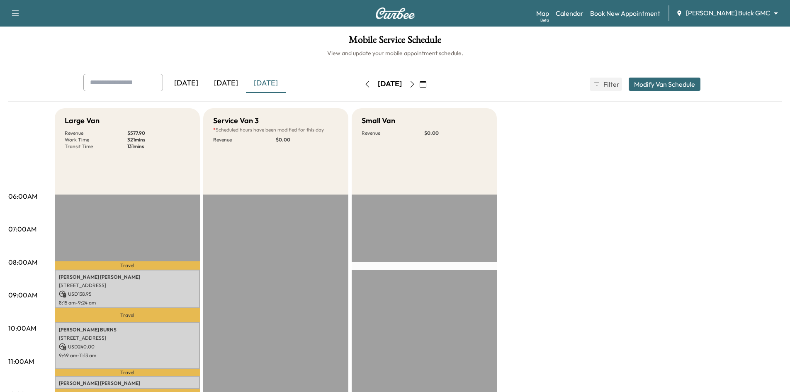
click at [230, 85] on div "[DATE]" at bounding box center [226, 83] width 40 height 19
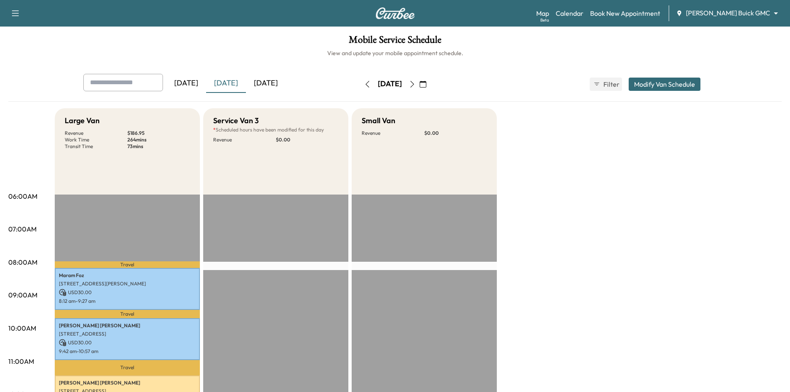
click at [263, 79] on div "[DATE]" at bounding box center [266, 83] width 40 height 19
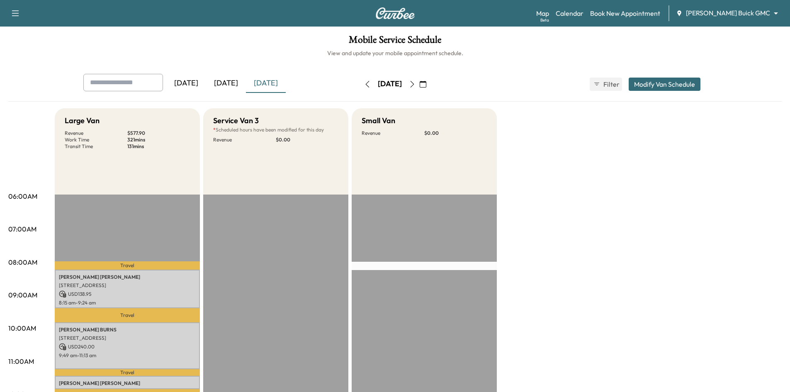
click at [231, 85] on div "[DATE]" at bounding box center [226, 83] width 40 height 19
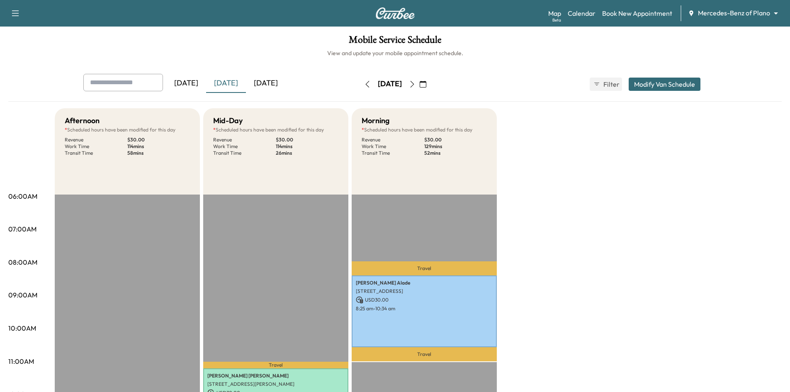
click at [416, 85] on icon "button" at bounding box center [412, 84] width 7 height 7
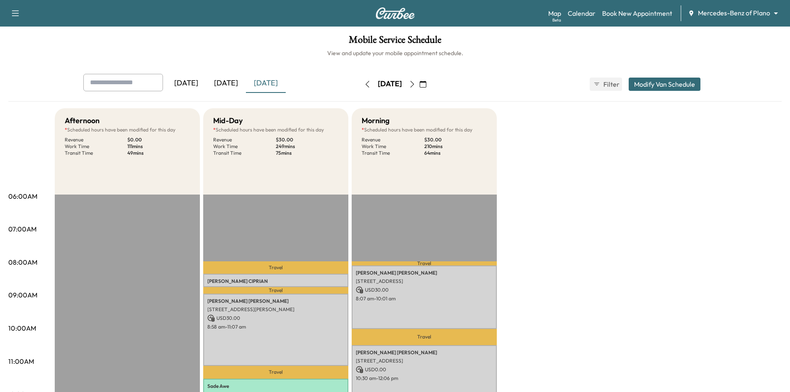
click at [416, 85] on icon "button" at bounding box center [412, 84] width 7 height 7
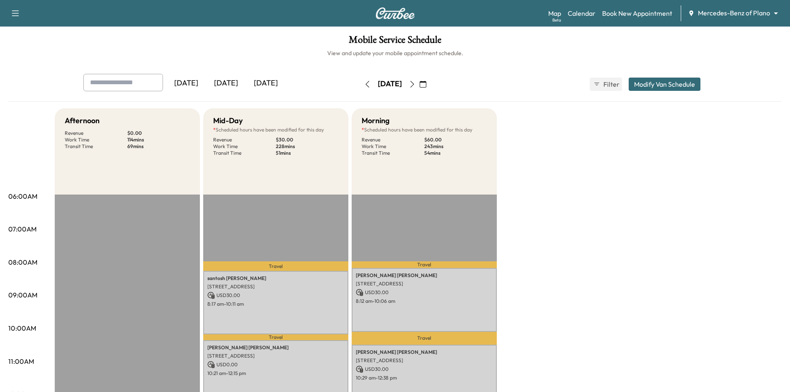
click at [416, 87] on icon "button" at bounding box center [412, 84] width 7 height 7
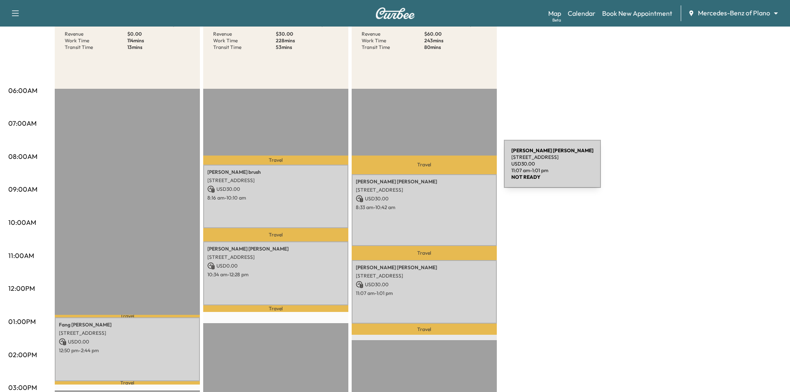
scroll to position [41, 0]
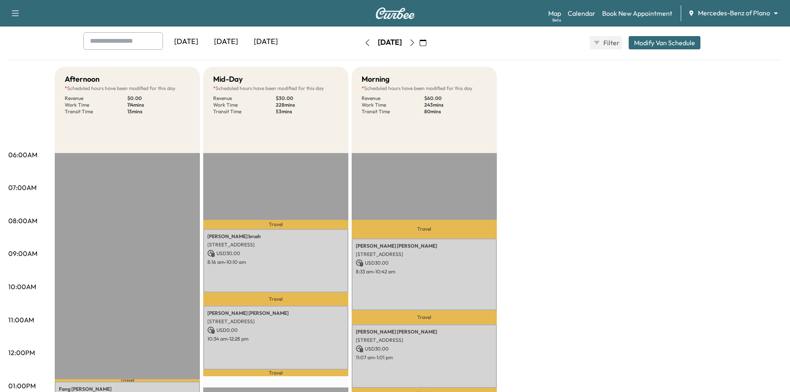
click at [416, 42] on icon "button" at bounding box center [412, 42] width 7 height 7
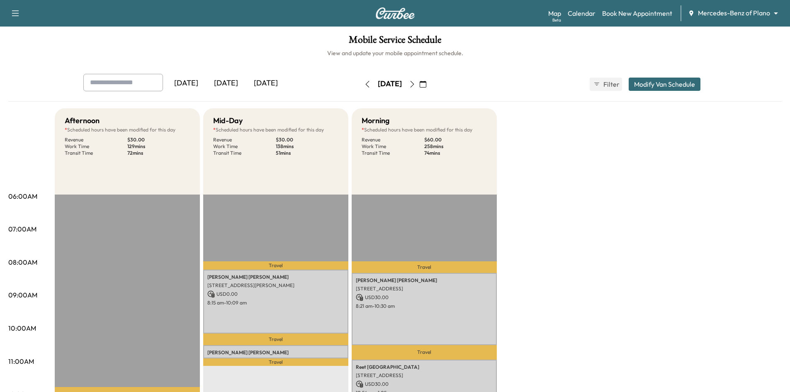
click at [230, 82] on div "[DATE]" at bounding box center [226, 83] width 40 height 19
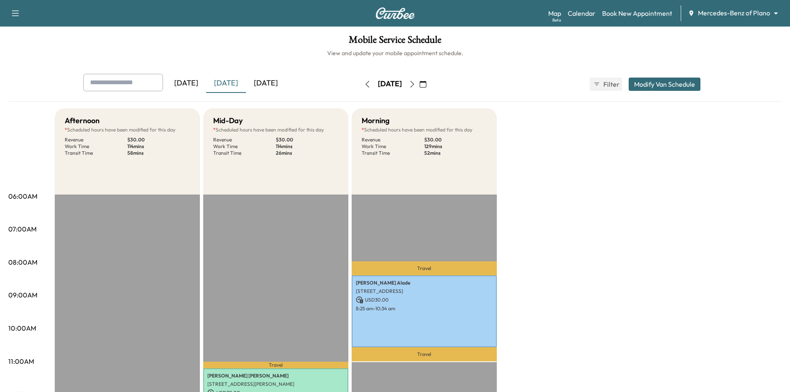
click at [231, 85] on div "[DATE]" at bounding box center [226, 83] width 40 height 19
click at [416, 83] on icon "button" at bounding box center [412, 84] width 7 height 7
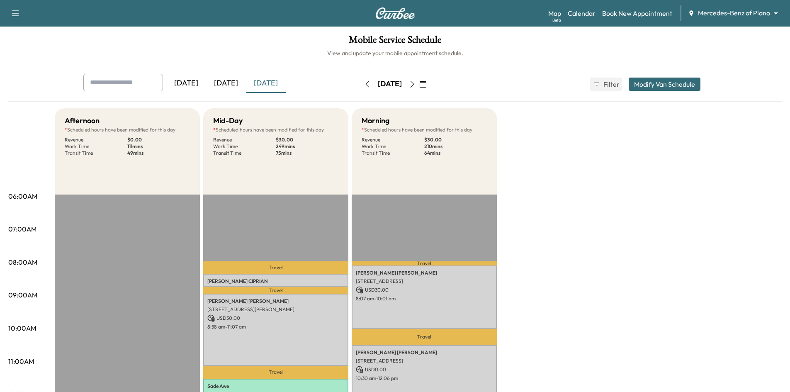
click at [224, 81] on div "[DATE]" at bounding box center [226, 83] width 40 height 19
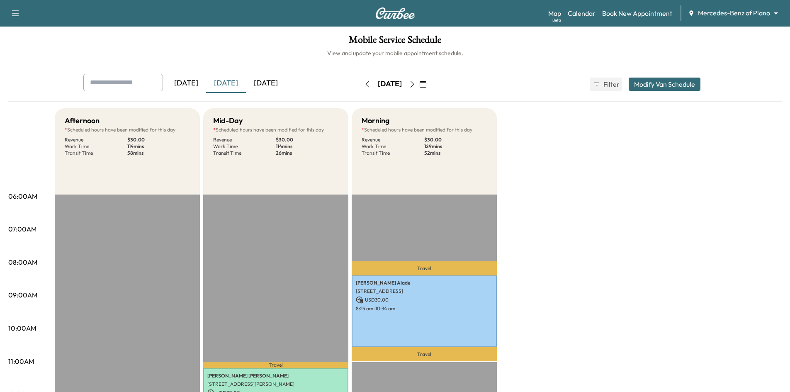
drag, startPoint x: 130, startPoint y: 84, endPoint x: 134, endPoint y: 83, distance: 4.3
click at [130, 83] on input "text" at bounding box center [123, 82] width 80 height 17
paste input "**********"
type input "**********"
click at [196, 56] on h6 "View and update your mobile appointment schedule." at bounding box center [394, 53] width 773 height 8
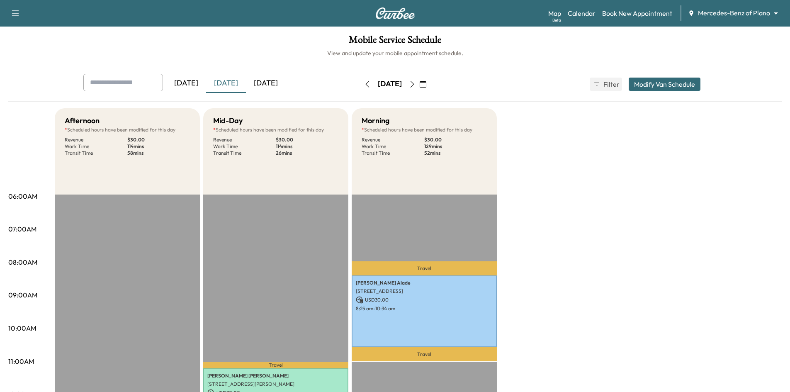
drag, startPoint x: 303, startPoint y: 34, endPoint x: 301, endPoint y: 39, distance: 5.8
click at [303, 34] on div "Mobile Service Schedule View and update your mobile appointment schedule. Yeste…" at bounding box center [395, 383] width 790 height 712
click at [416, 83] on icon "button" at bounding box center [412, 84] width 7 height 7
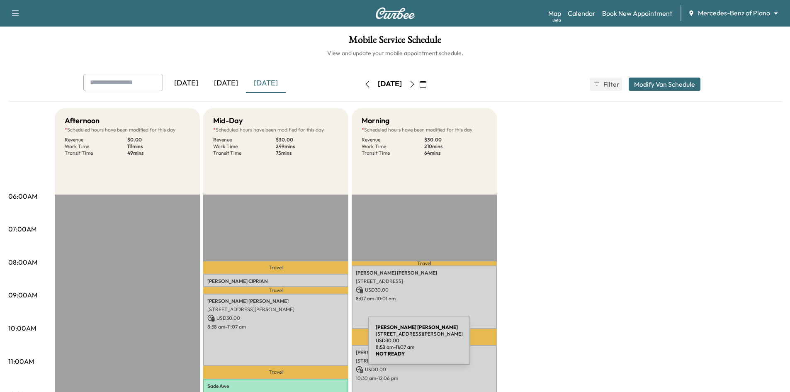
click at [306, 345] on div "Christina Arteaga 537 BRAMANTE DR, PLANO, TX 75075, USA USD 30.00 8:58 am - 11:…" at bounding box center [275, 330] width 145 height 72
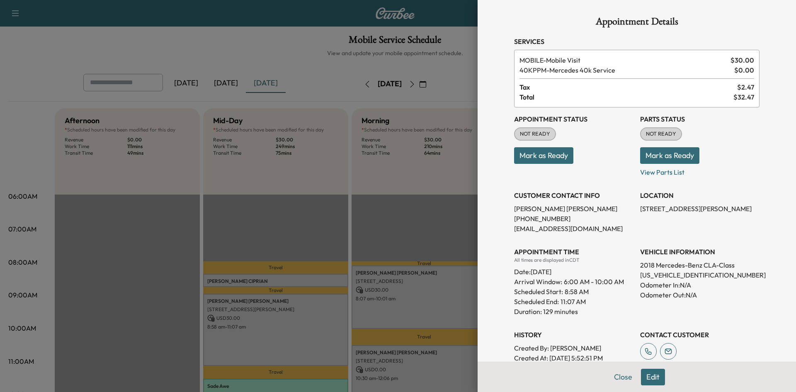
drag, startPoint x: 394, startPoint y: 193, endPoint x: 388, endPoint y: 185, distance: 9.5
click at [392, 191] on div at bounding box center [398, 196] width 796 height 392
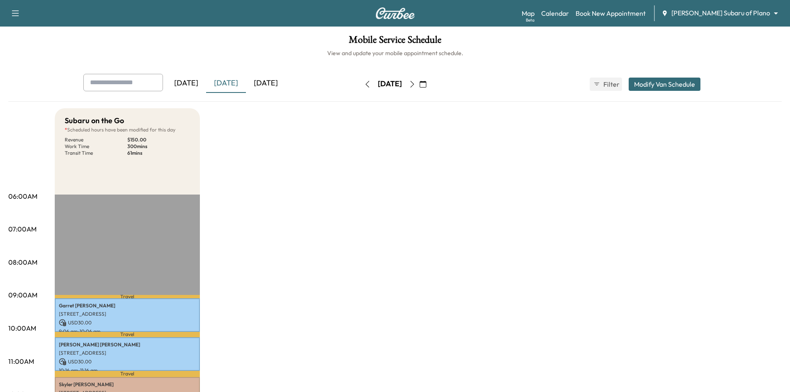
scroll to position [124, 0]
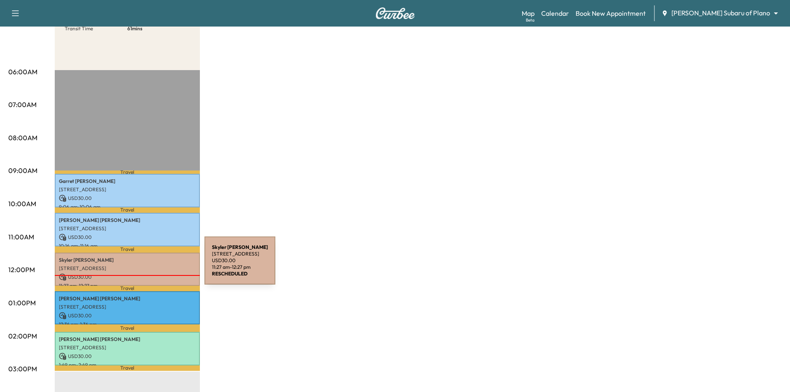
click at [142, 265] on p "[STREET_ADDRESS]" at bounding box center [127, 268] width 137 height 7
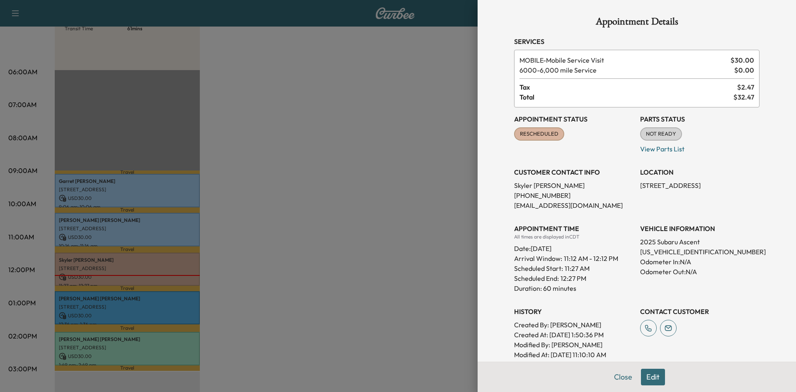
click at [644, 380] on button "Edit" at bounding box center [653, 377] width 24 height 17
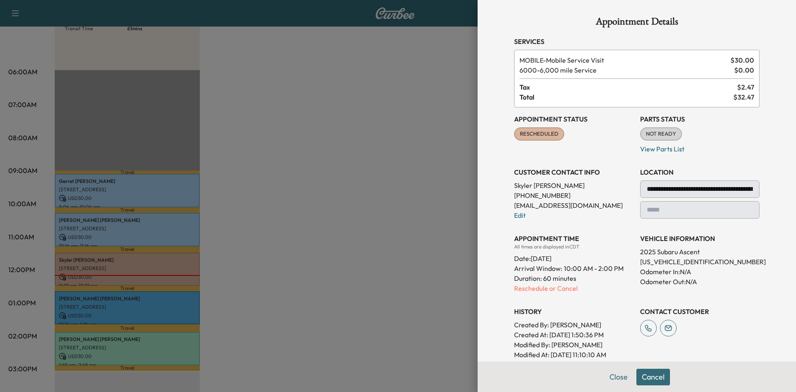
click at [416, 290] on div at bounding box center [398, 196] width 796 height 392
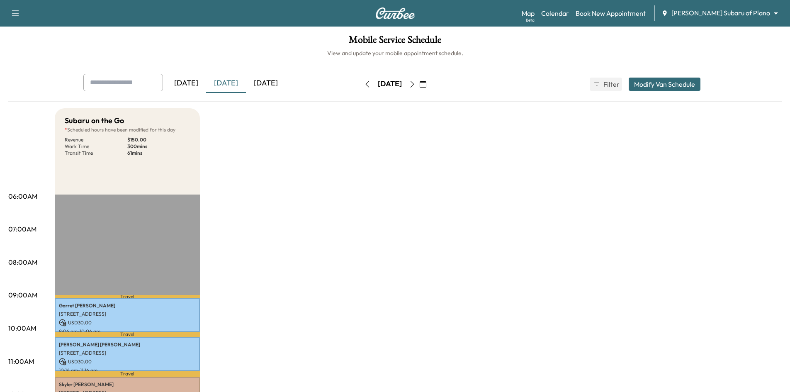
click at [277, 83] on div "[DATE]" at bounding box center [266, 83] width 40 height 19
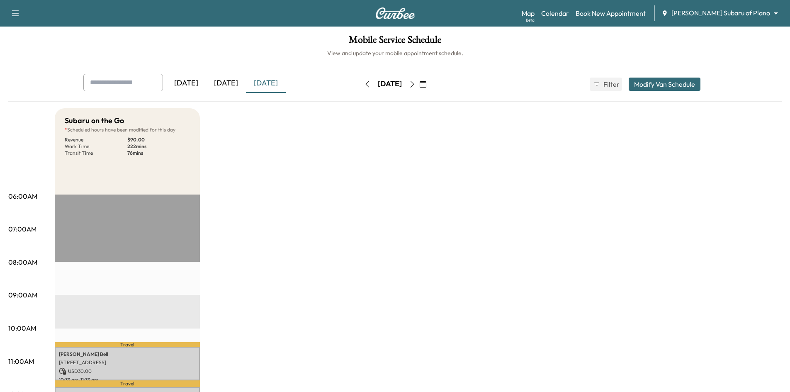
click at [232, 83] on div "[DATE]" at bounding box center [226, 83] width 40 height 19
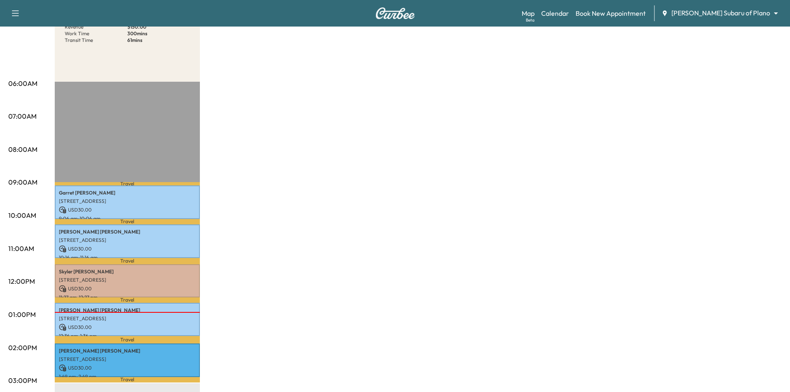
scroll to position [124, 0]
